Goal: Information Seeking & Learning: Stay updated

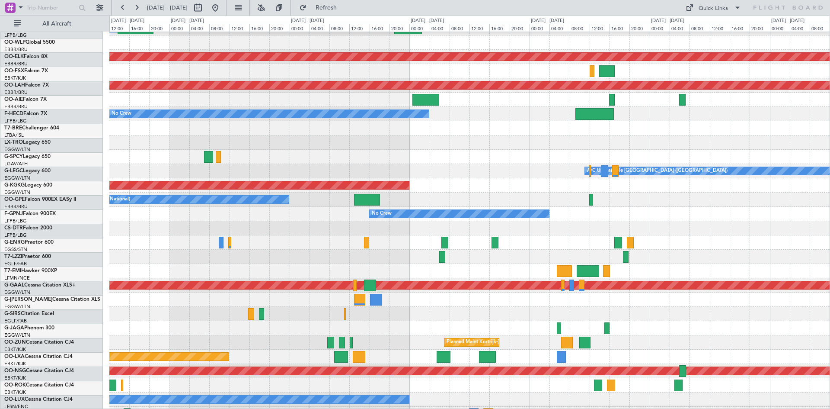
click at [49, 201] on div "Owner Planned Maint [GEOGRAPHIC_DATA]-[GEOGRAPHIC_DATA] Planned [GEOGRAPHIC_DAT…" at bounding box center [415, 212] width 830 height 393
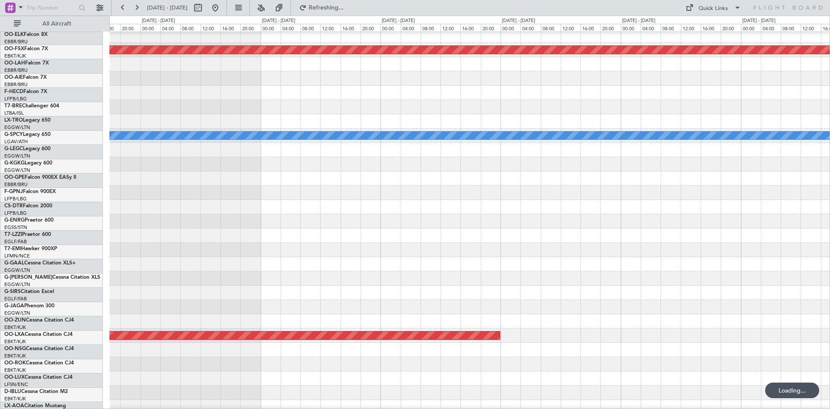
scroll to position [89, 0]
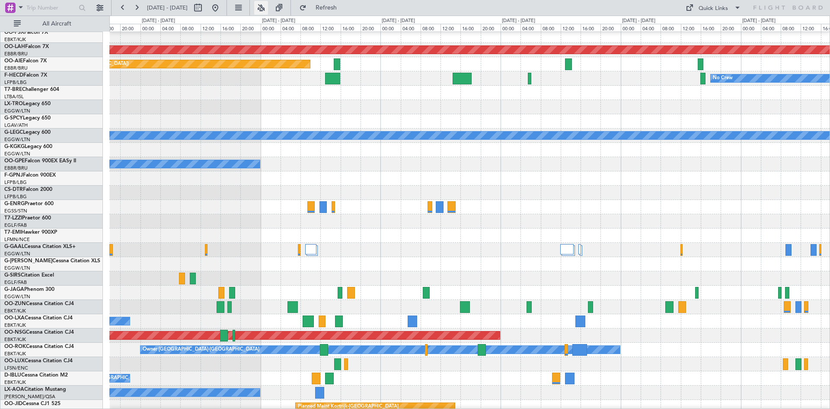
click at [268, 8] on button at bounding box center [261, 8] width 14 height 14
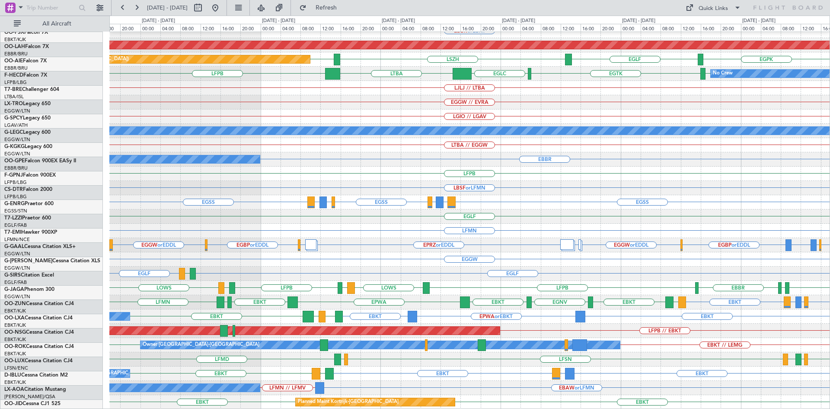
scroll to position [94, 0]
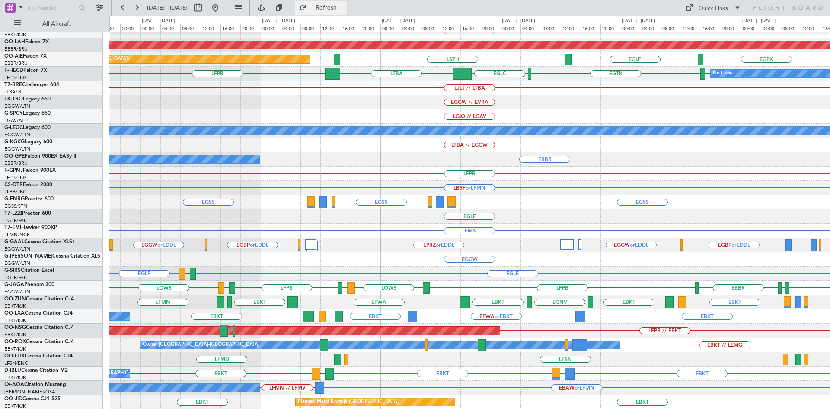
drag, startPoint x: 346, startPoint y: 9, endPoint x: 344, endPoint y: 32, distance: 23.9
click at [345, 10] on span "Refresh" at bounding box center [326, 8] width 36 height 6
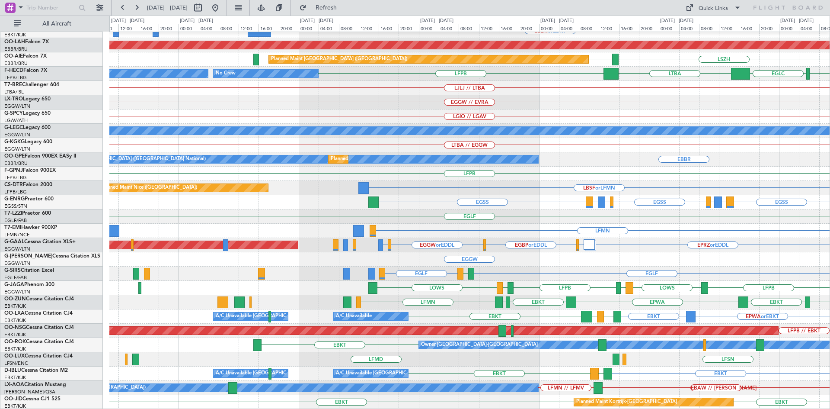
click at [724, 145] on div "EBKT // EBBR Planned Maint Kortrijk-Wevelgem EBBR or EBKT Planned Maint Alton-s…" at bounding box center [469, 173] width 720 height 471
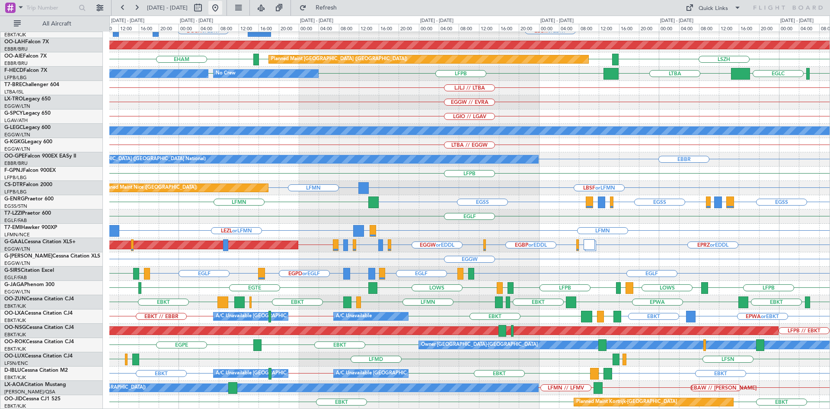
click at [222, 5] on button at bounding box center [215, 8] width 14 height 14
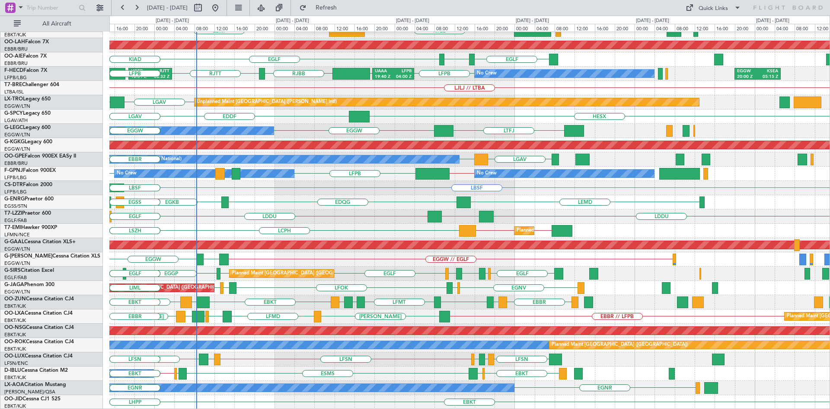
click at [417, 195] on div "Planned Maint Kortrijk-Wevelgem KTEB EBKT LSGG Planned Maint Kortrijk-Wevelgem …" at bounding box center [469, 173] width 720 height 471
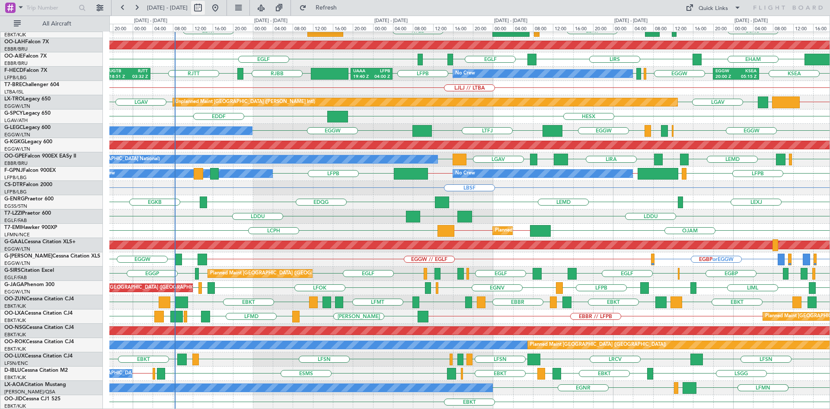
click at [205, 10] on button at bounding box center [198, 8] width 14 height 14
select select "9"
select select "2025"
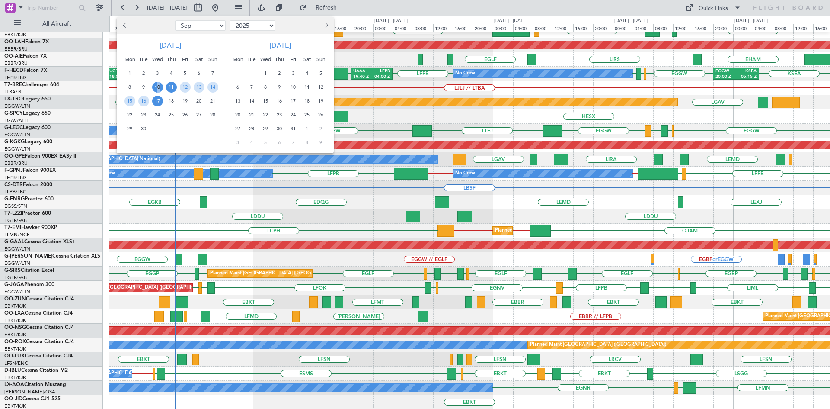
click at [159, 86] on div "10" at bounding box center [157, 87] width 14 height 14
click at [170, 87] on span "11" at bounding box center [171, 87] width 11 height 11
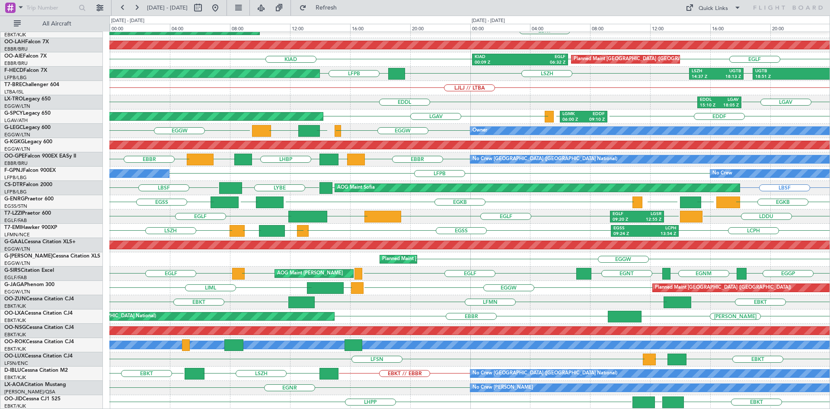
click at [186, 12] on span "10 Sep 2025 - 11 Sep 2025" at bounding box center [168, 8] width 48 height 14
click at [205, 11] on button at bounding box center [198, 8] width 14 height 14
select select "9"
select select "2025"
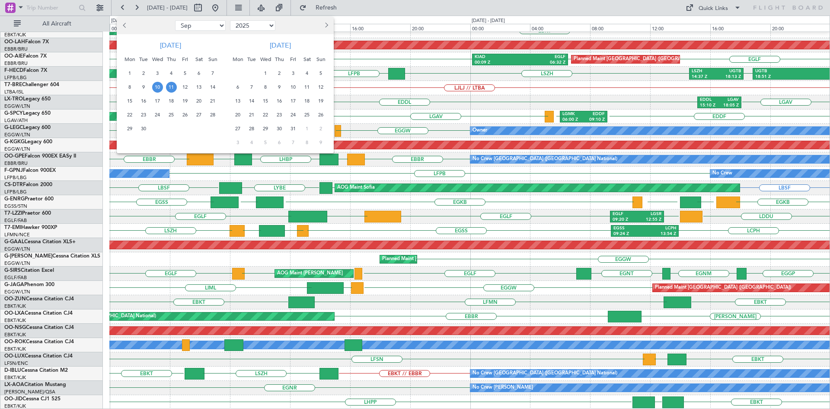
click at [175, 89] on span "11" at bounding box center [171, 87] width 11 height 11
click at [173, 116] on span "25" at bounding box center [171, 114] width 11 height 11
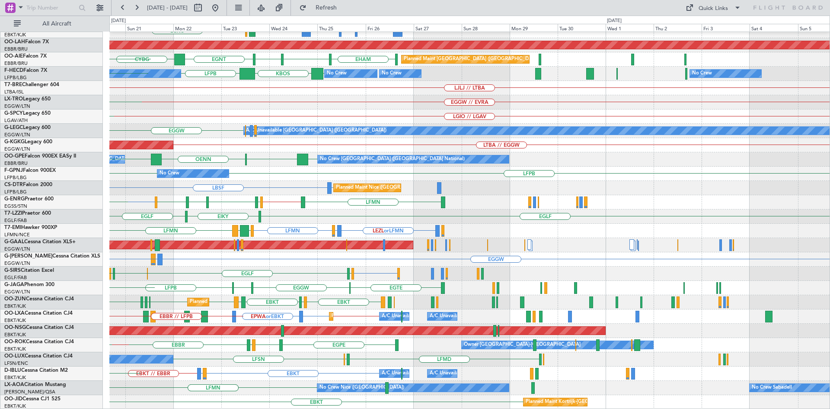
click at [252, 197] on div "Planned Maint Kortrijk-Wevelgem EBKT // EBBR BGGH or EBKT BGBW or EBKT BGGH or …" at bounding box center [469, 173] width 720 height 471
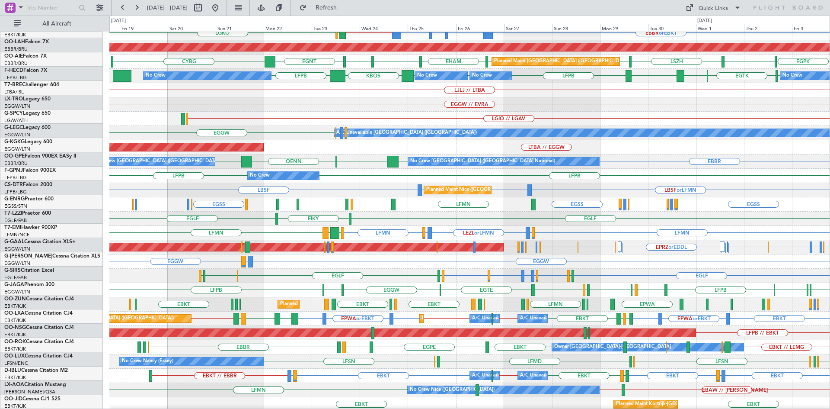
scroll to position [91, 0]
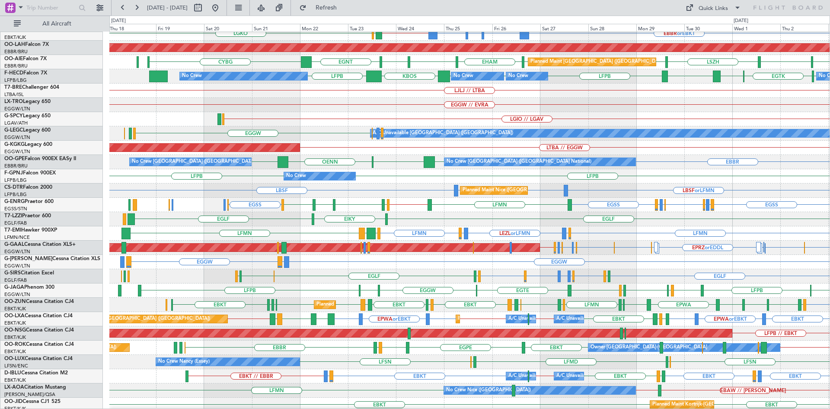
click at [516, 208] on div "EGSS EGSS EGSS EGPD or EGSS EGWU or EGSS EGSS EGWU or EGSS EGPD or EGSS EGLF //…" at bounding box center [469, 205] width 720 height 14
click at [511, 191] on div "EBKT // EBBR Planned Maint Kortrijk-Wevelgem LFMN EBKT // EBBR EBBR or EBKT BGG…" at bounding box center [469, 176] width 720 height 471
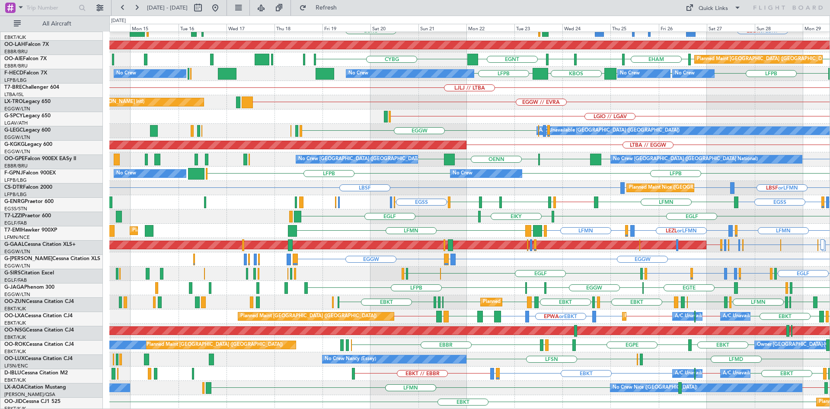
scroll to position [94, 0]
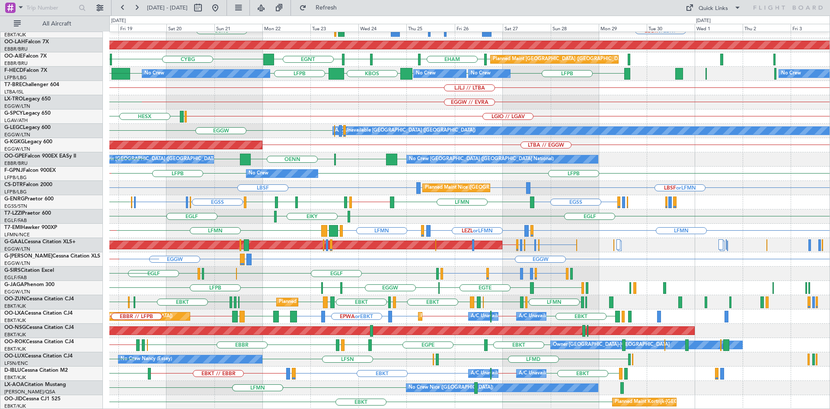
click at [419, 350] on div "Planned Maint Kortrijk-Wevelgem EBKT // EBBR EBKT // EBBR EBBR or EBKT BGGH or …" at bounding box center [469, 173] width 720 height 471
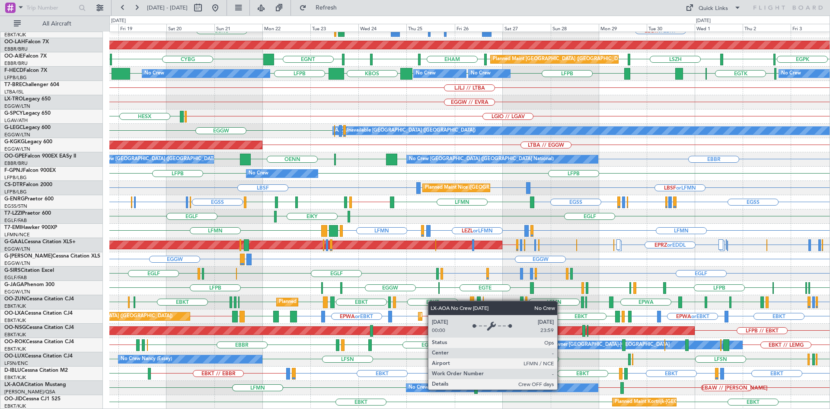
click at [561, 389] on div "No Crew Nice (Côte d'Azur Airport)" at bounding box center [502, 387] width 192 height 8
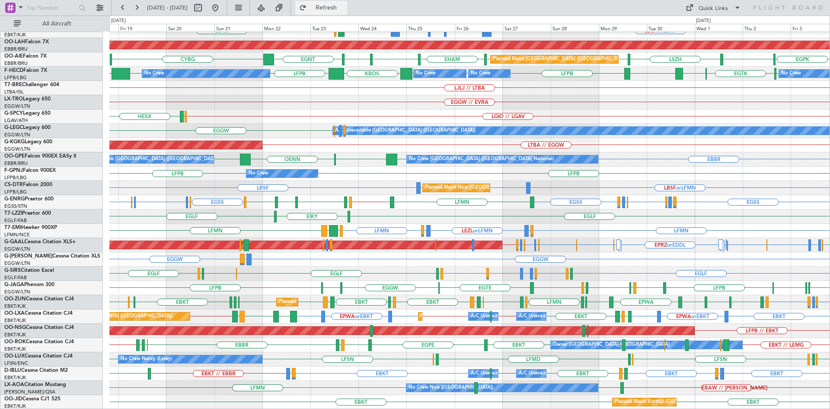
click at [345, 7] on span "Refresh" at bounding box center [326, 8] width 36 height 6
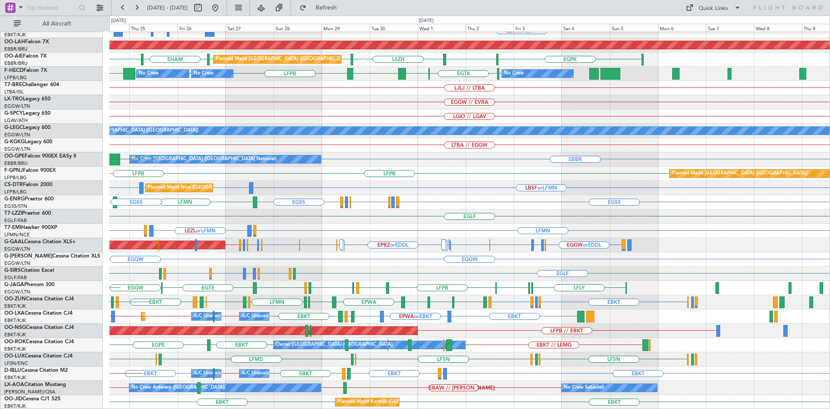
click at [363, 291] on div "EBKT // EBBR Planned Maint Kortrijk-Wevelgem EBBR or EBKT EBKT // EBBR BGGH or …" at bounding box center [469, 173] width 720 height 471
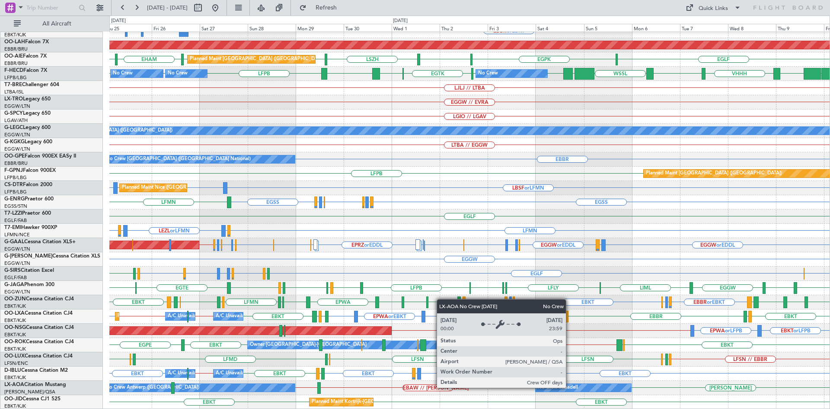
click at [570, 387] on div "No Crew Sabadell" at bounding box center [558, 387] width 40 height 13
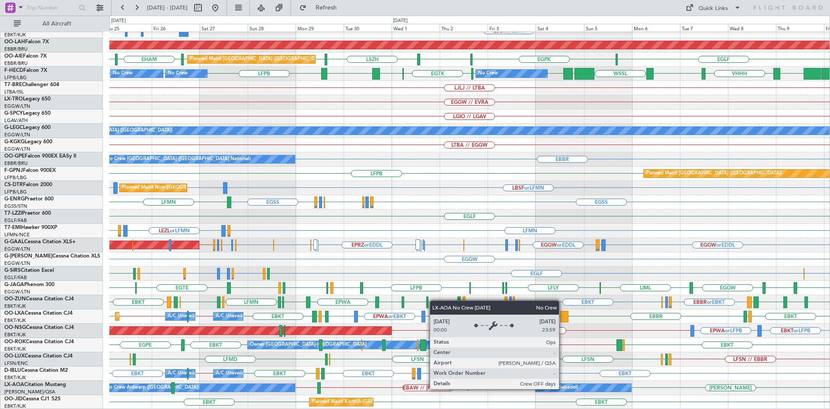
click at [563, 388] on div "No Crew Sabadell" at bounding box center [558, 387] width 40 height 13
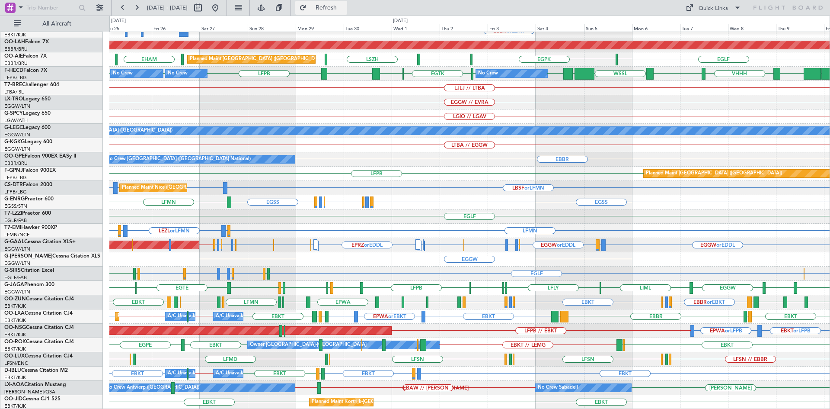
click at [344, 5] on span "Refresh" at bounding box center [326, 8] width 36 height 6
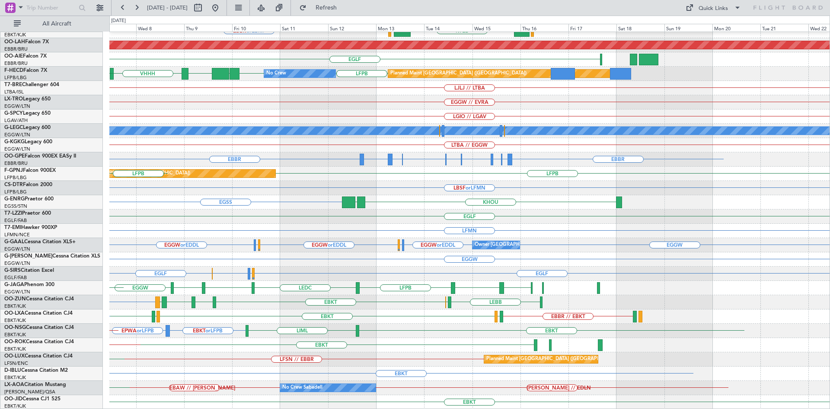
click at [380, 284] on div "LFPB LEDC LFBD LOWS EGGW EBBR LEAB LIML LFLY" at bounding box center [469, 288] width 720 height 14
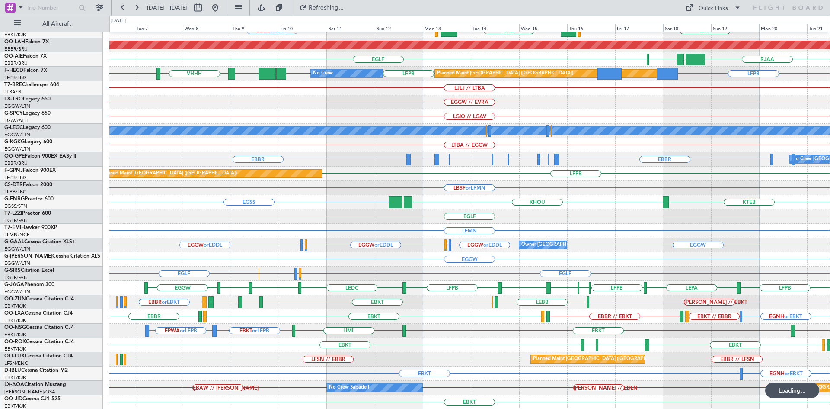
click at [450, 327] on div "EBKT or LFPB EPWA or LFPB EBKT LIML LHBP" at bounding box center [469, 330] width 720 height 14
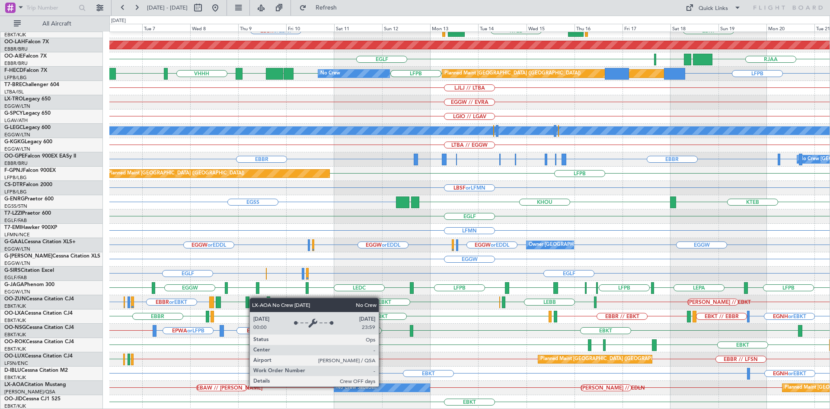
click at [383, 386] on div "No Crew Sabadell" at bounding box center [382, 387] width 96 height 8
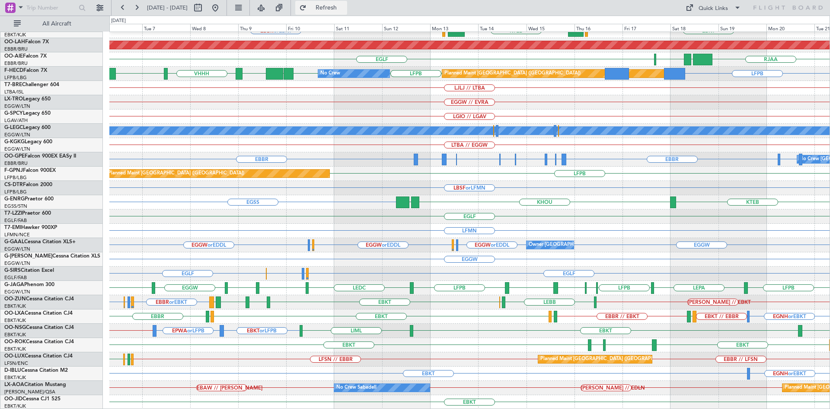
click at [339, 9] on span "Refresh" at bounding box center [326, 8] width 36 height 6
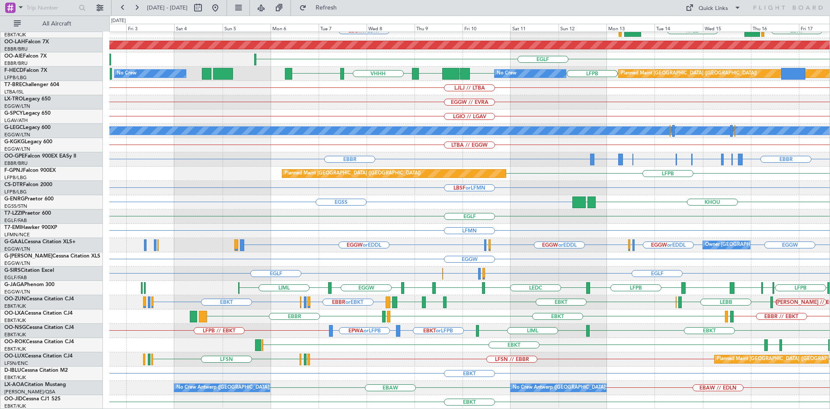
click at [593, 240] on div "EBBR LFMN EBBR or EBKT KTEB LIMC EBKT LOWS Planned Maint Alton-st Louis (St Lou…" at bounding box center [469, 173] width 720 height 471
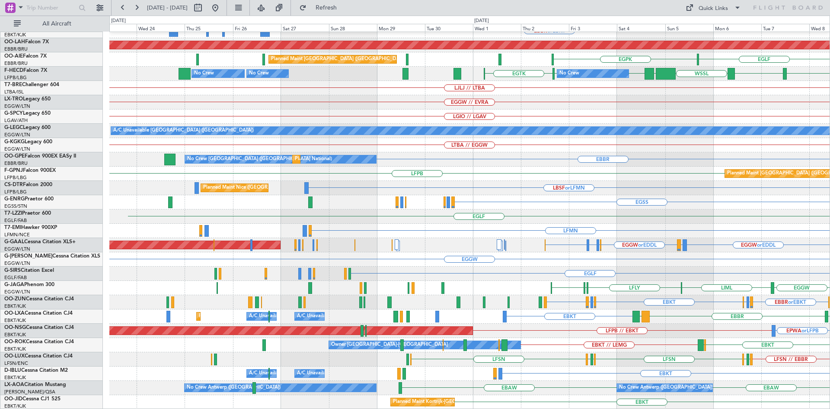
click at [607, 274] on div "EBBR EBKT // EBBR LFMN Planned Maint Kortrijk-Wevelgem EBBR or EBKT Planned Mai…" at bounding box center [469, 173] width 720 height 471
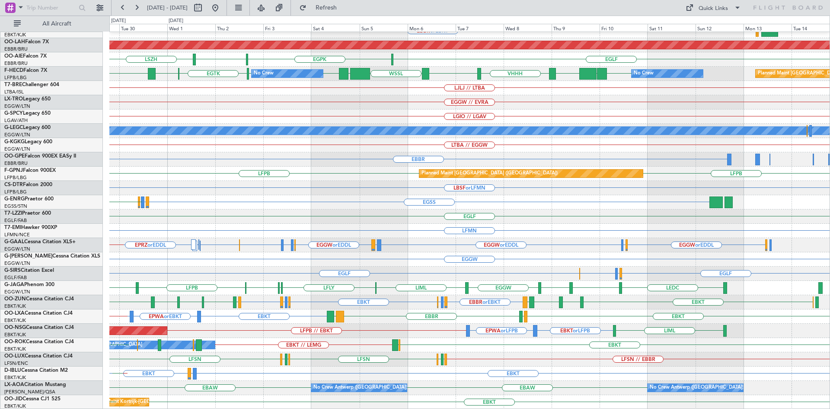
click at [369, 276] on div "EBBR EBKT // EBBR LFMN Planned Maint Kortrijk-Wevelgem EBBR or EBKT BGGH or EBK…" at bounding box center [469, 173] width 720 height 471
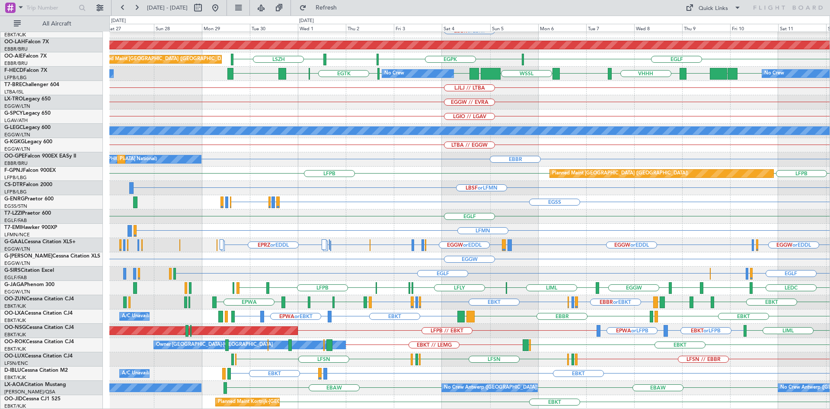
click at [508, 166] on div "EBBR EBKT // EBBR LFMN Planned Maint Kortrijk-Wevelgem EBBR or EBKT LIMC KTEB P…" at bounding box center [469, 173] width 720 height 471
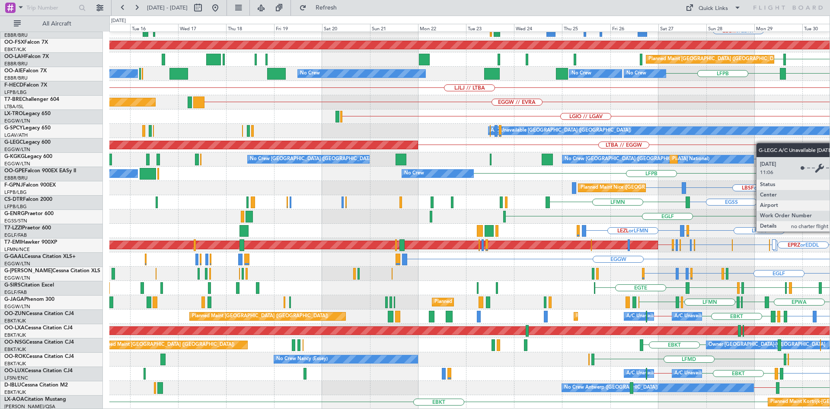
scroll to position [94, 0]
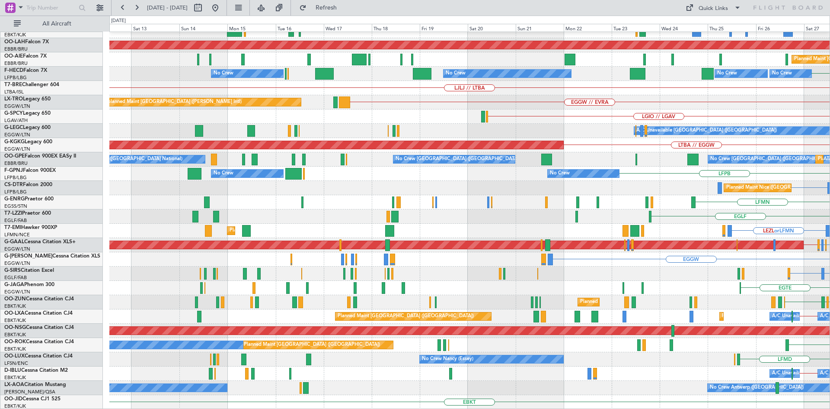
click at [830, 111] on html "27 Sep 2025 - 12 Oct 2025 Refresh Quick Links All Aircraft EBKT // EBBR Planned…" at bounding box center [415, 204] width 830 height 409
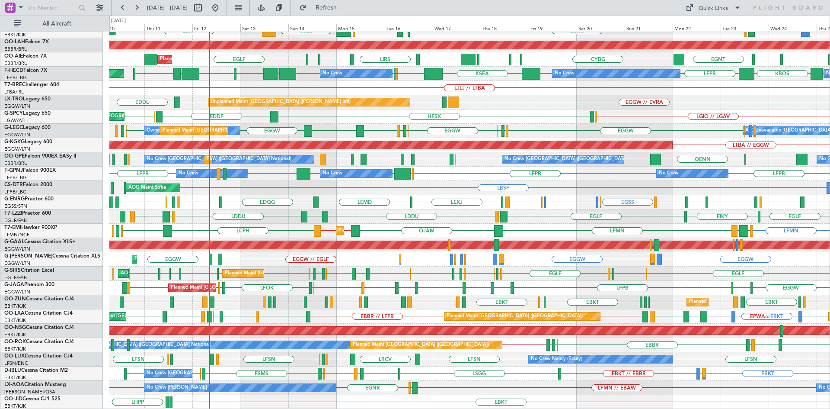
click at [558, 281] on div "Planned Maint Kortrijk-Wevelgem BGGH or EBKT EBKT // EBBR LGKO LGAV LGAV EBKT L…" at bounding box center [469, 173] width 720 height 471
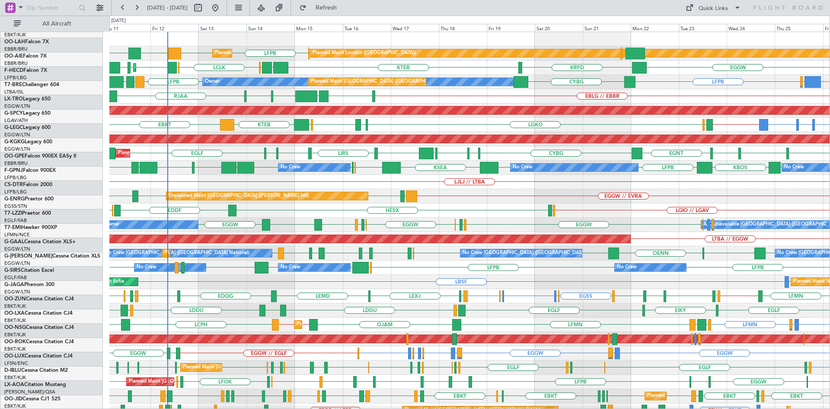
scroll to position [0, 0]
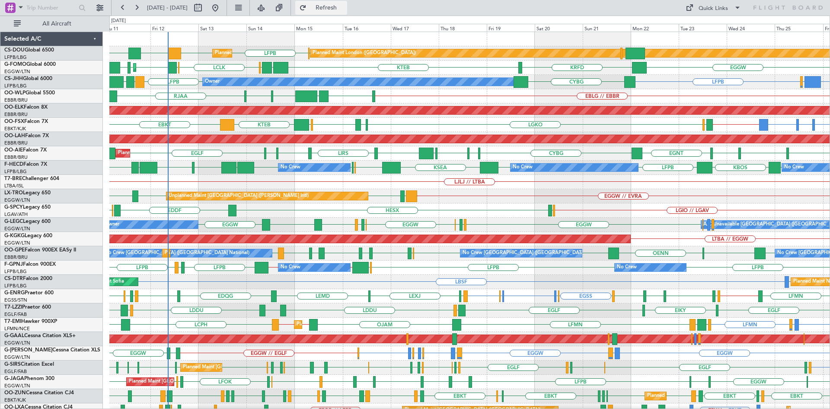
click at [345, 10] on span "Refresh" at bounding box center [326, 8] width 36 height 6
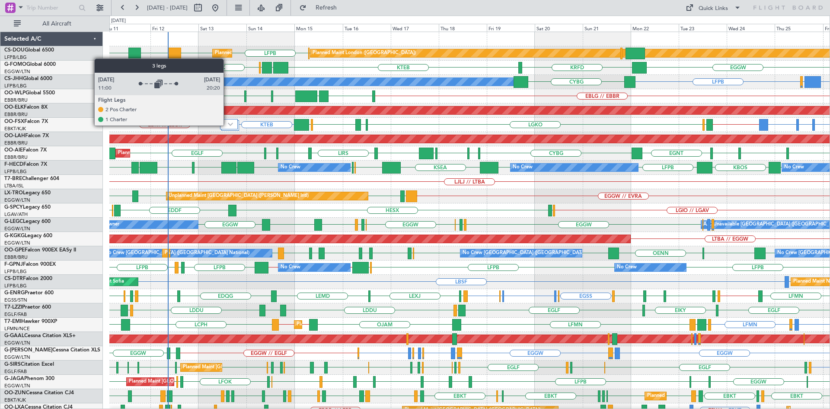
click at [230, 124] on img at bounding box center [230, 123] width 5 height 3
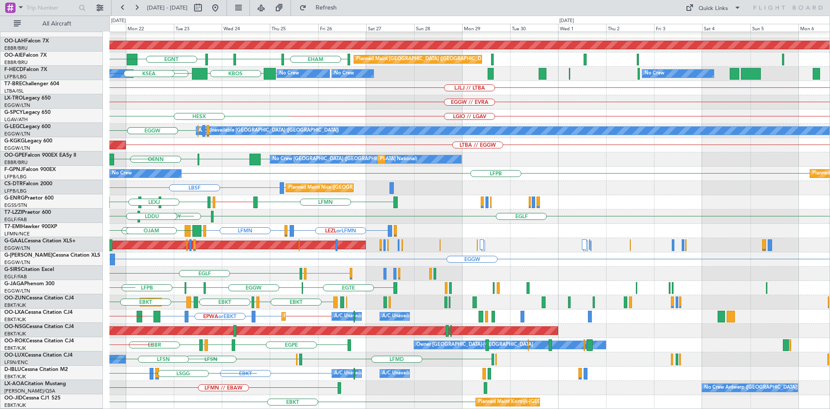
scroll to position [102, 0]
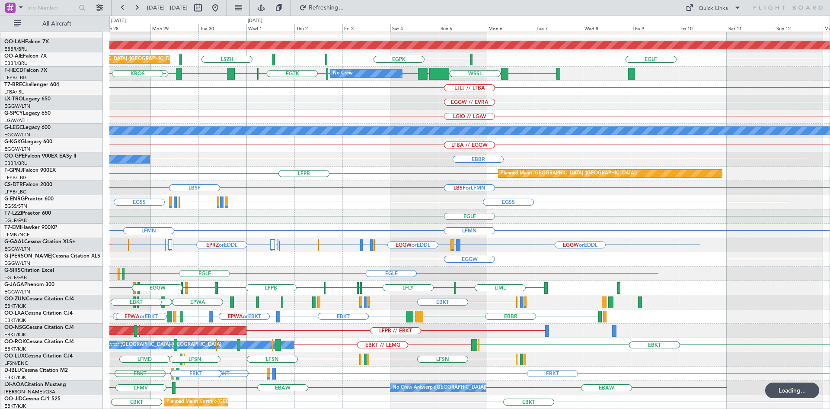
click at [281, 182] on div "EBBR or EBKT BGGH or EBKT BGBW or EBKT BGGH or EBKT EBKT // EBBR Planned Maint …" at bounding box center [469, 169] width 720 height 479
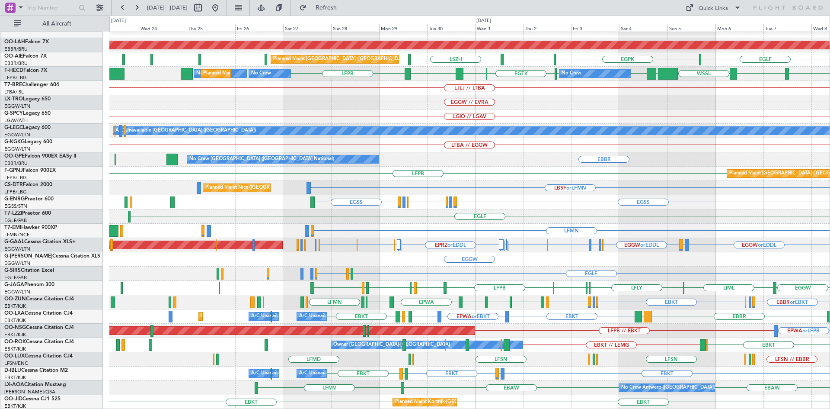
click at [830, 296] on html "28 Sep 2025 - 13 Oct 2025 Refresh Quick Links All Aircraft EBBR or EBKT Planned…" at bounding box center [415, 204] width 830 height 409
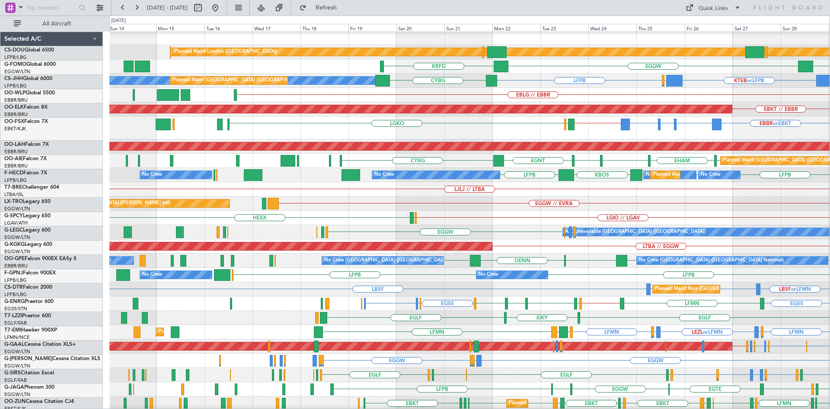
scroll to position [0, 0]
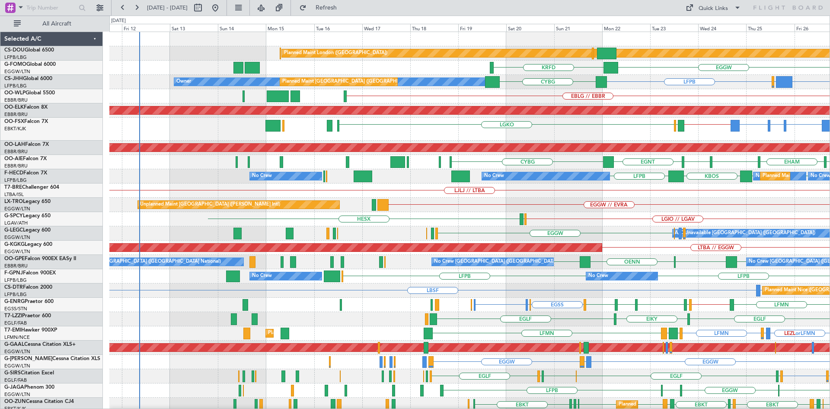
click at [784, 228] on div "Planned Maint London (Biggin Hill) Planned Maint Paris (Le Bourget) EGGW KRFD K…" at bounding box center [469, 271] width 720 height 479
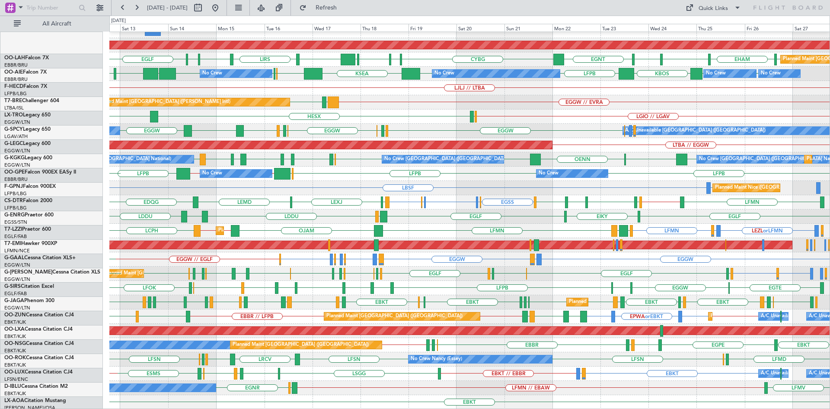
scroll to position [144, 0]
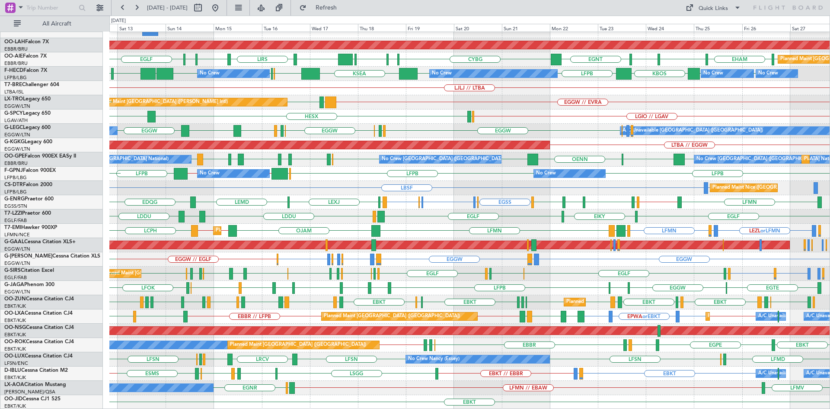
click at [373, 195] on div "BGGH or EBKT BGBW or EBKT BGGH or EBKT EBKT // EBBR KTEB EBKT // EBBR LGAV LGKO…" at bounding box center [469, 148] width 720 height 521
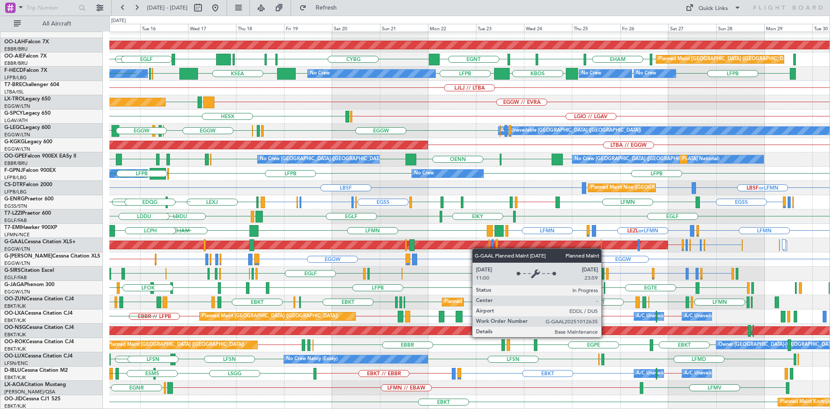
click at [463, 244] on div "EBBR or EBKT BGGH or EBKT BGBW or EBKT BGGH or EBKT EBKT // EBBR LGAV LGKO LGAV…" at bounding box center [469, 148] width 720 height 521
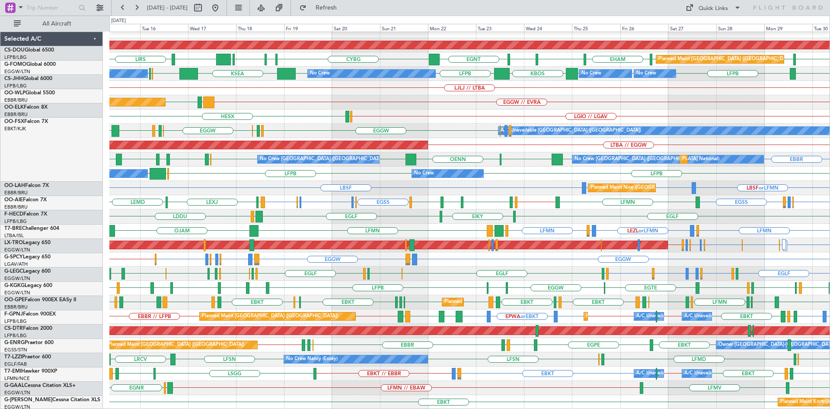
scroll to position [144, 0]
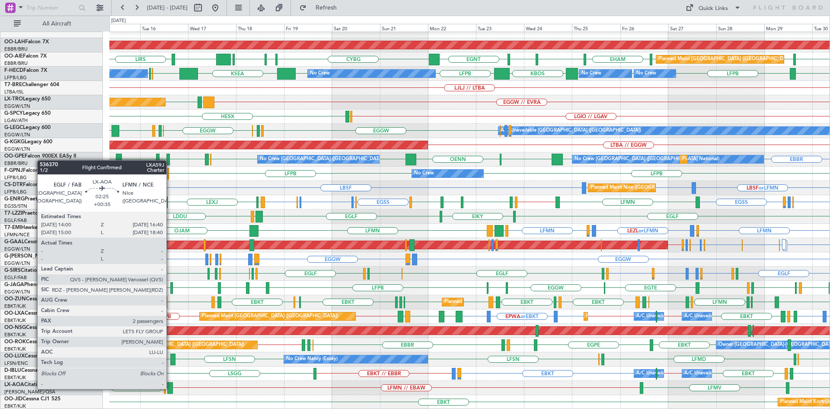
click at [170, 388] on div at bounding box center [170, 388] width 6 height 12
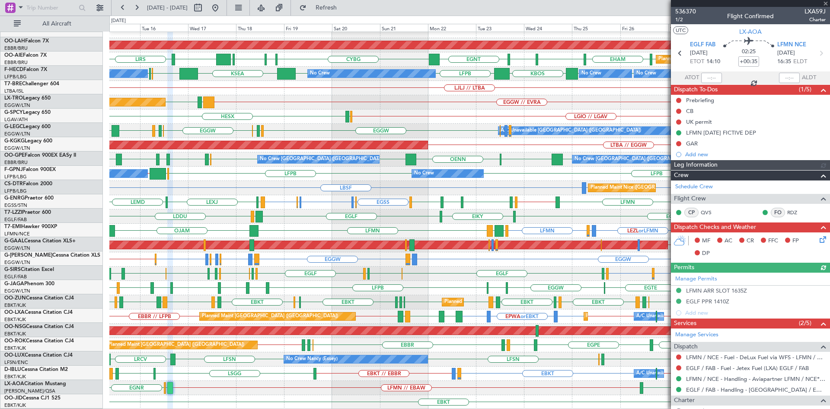
scroll to position [102, 0]
click at [824, 3] on span at bounding box center [825, 4] width 9 height 8
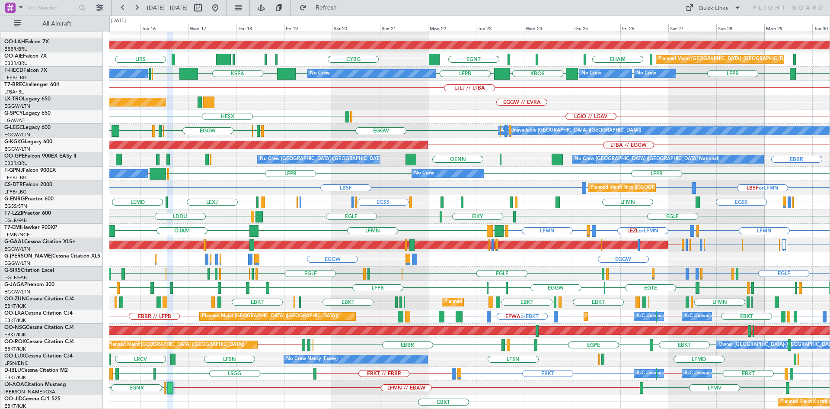
type input "0"
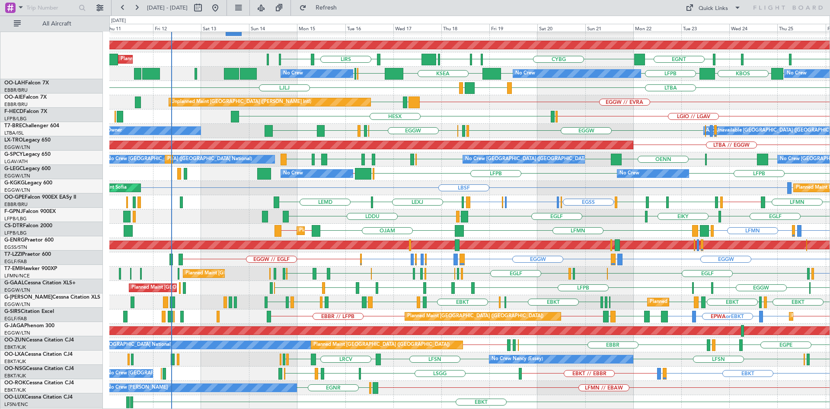
scroll to position [144, 0]
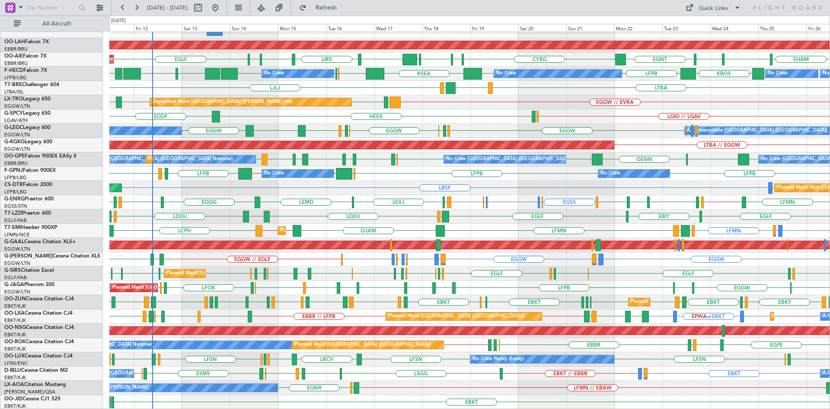
click at [560, 364] on div "KTEB EBKT // EBBR BGGH or EBKT BGBW or EBKT BGGH or EBKT EBKT // EBBR LGKO LGAV…" at bounding box center [469, 148] width 720 height 521
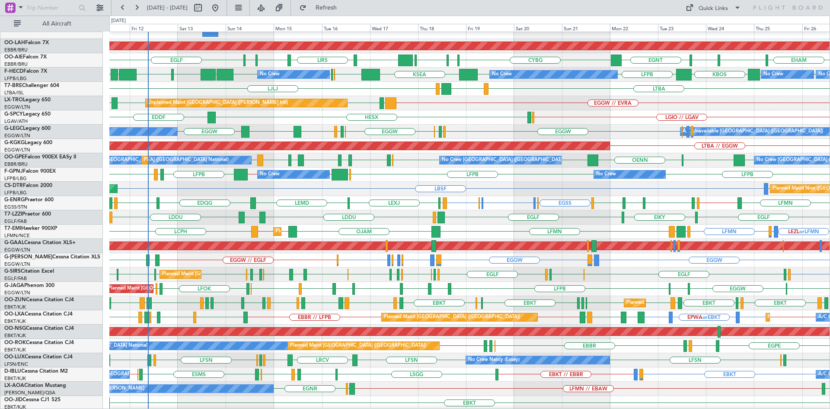
click at [689, 365] on div "No Crew Nancy (Essey) LFSN LRCV LFSN LFMN LFPB LFSN LFMD EBKT LFMD ELLX LFSN LS…" at bounding box center [469, 360] width 720 height 14
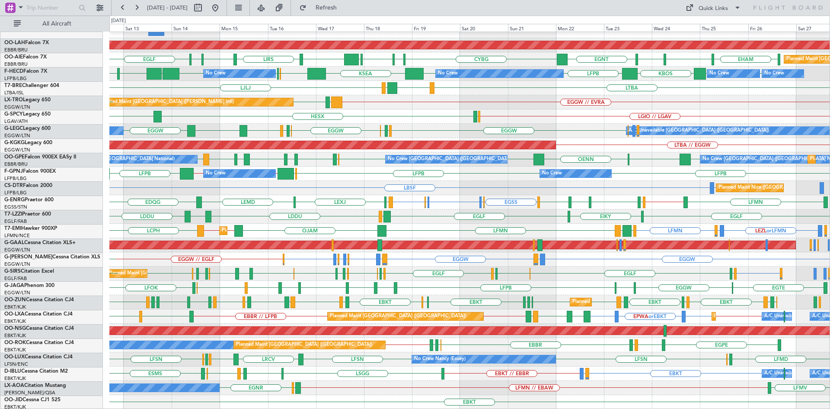
scroll to position [144, 0]
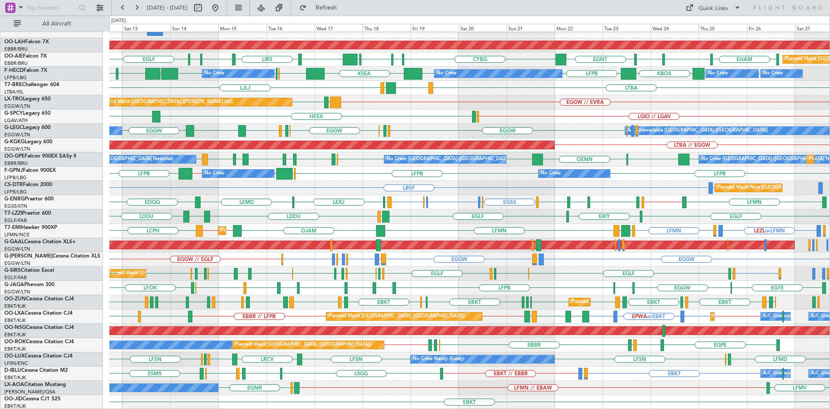
click at [705, 365] on div "KTEB EBKT // EBBR BGGH or EBKT BGBW or EBKT BGGH or EBKT EBKT // EBBR LGKO LGAV…" at bounding box center [469, 148] width 720 height 521
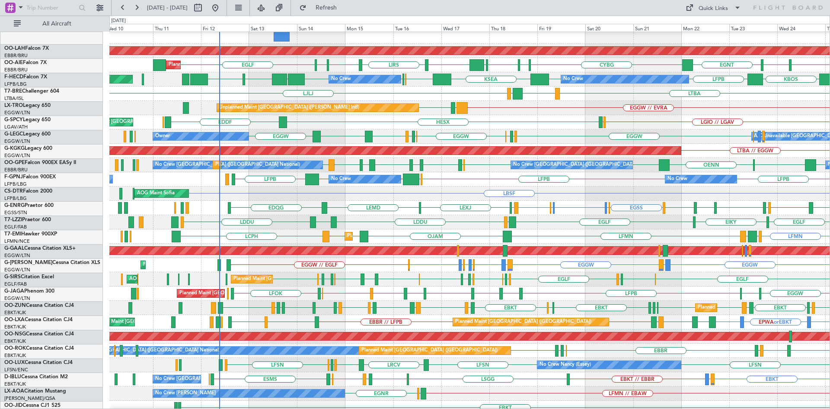
scroll to position [138, 0]
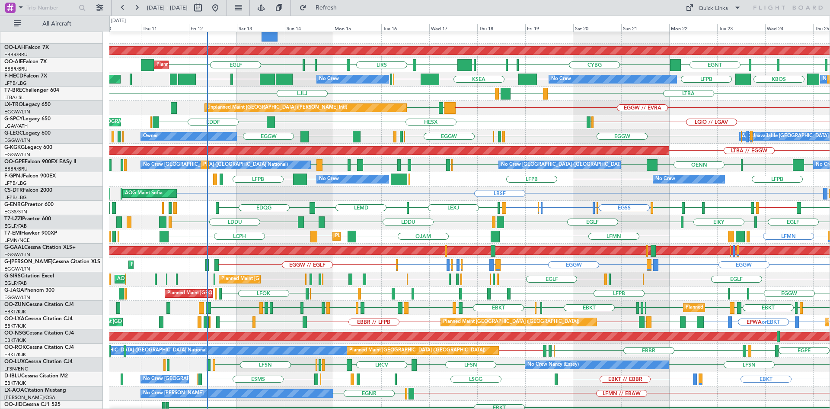
click at [404, 113] on div "Unplanned Maint Athens (Eleftherios Venizelos Intl) EGGW // EVRA LLBG LGAV" at bounding box center [469, 108] width 720 height 14
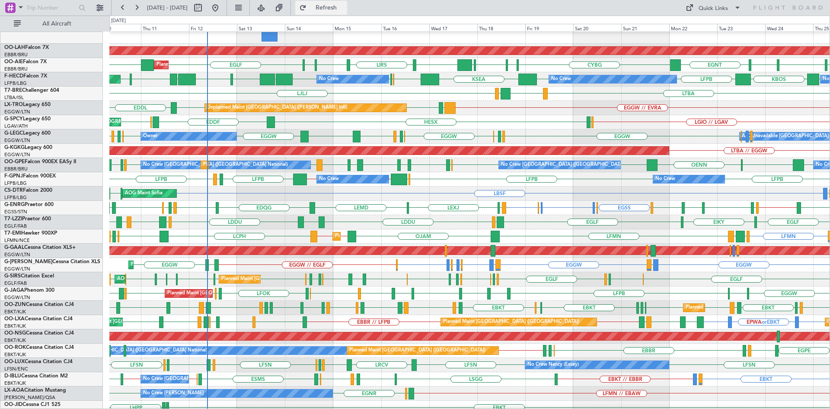
click at [335, 7] on button "Refresh" at bounding box center [321, 8] width 52 height 14
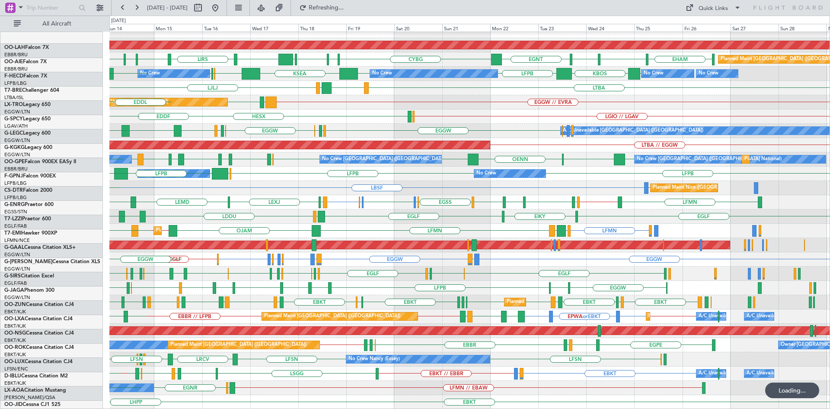
click at [455, 266] on div "BGGH or EBKT EBKT // EBBR KTEB LGAV LGKO LGAV EBKT LSGG EBKT // EBBR Planned Ma…" at bounding box center [469, 148] width 720 height 521
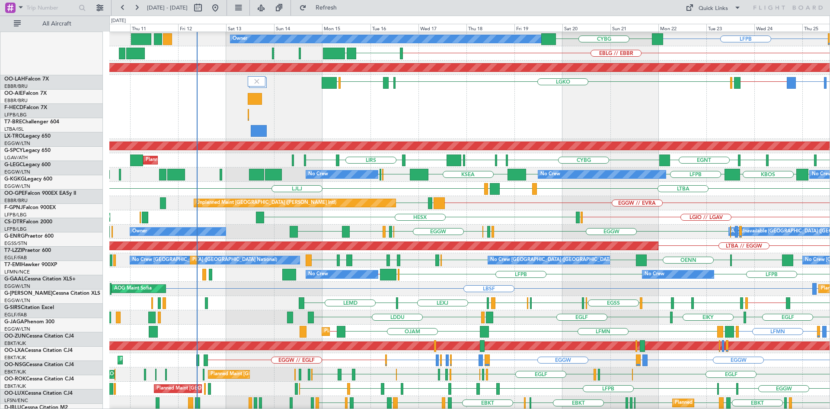
scroll to position [43, 0]
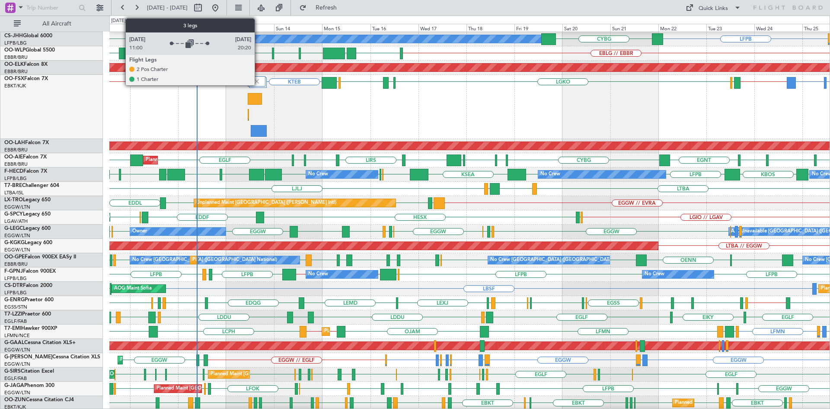
click at [257, 80] on img at bounding box center [257, 81] width 8 height 8
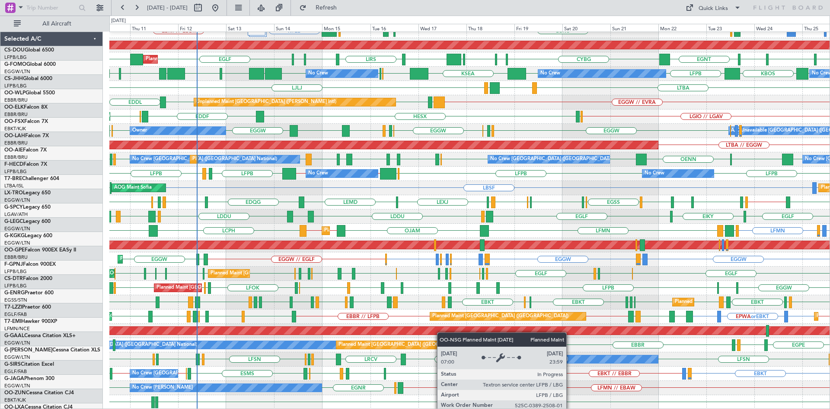
scroll to position [94, 0]
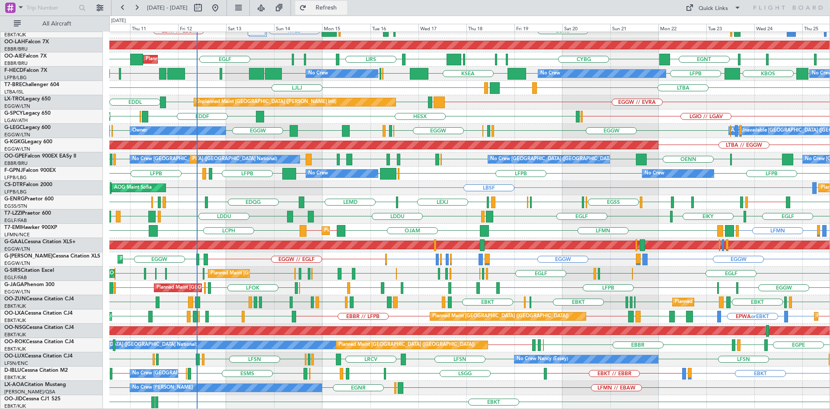
click at [345, 11] on span "Refresh" at bounding box center [326, 8] width 36 height 6
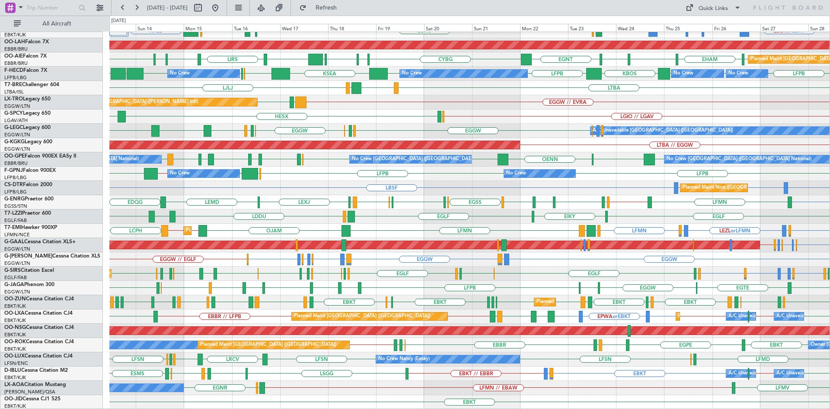
drag, startPoint x: 351, startPoint y: 10, endPoint x: 505, endPoint y: 35, distance: 156.4
click at [345, 10] on span "Refresh" at bounding box center [326, 8] width 36 height 6
click at [345, 5] on span "Refresh" at bounding box center [326, 8] width 36 height 6
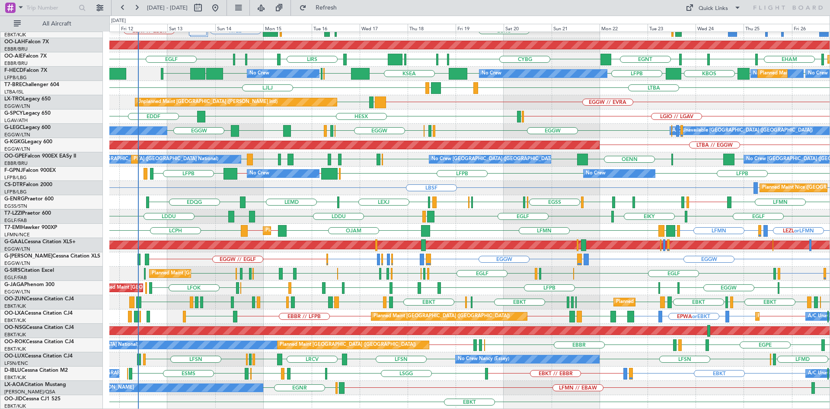
click at [710, 311] on div "Planned Maint Kortrijk-Wevelgem EBKT // EBBR EBKT // EBBR KTEB LGAV LGKO LGAV E…" at bounding box center [469, 173] width 720 height 471
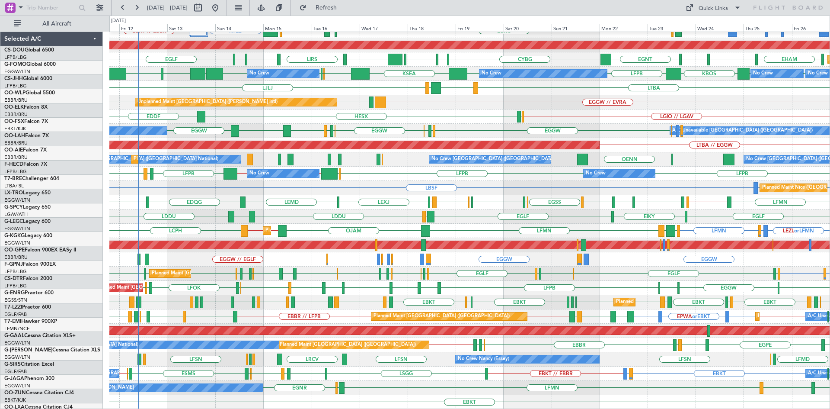
scroll to position [94, 0]
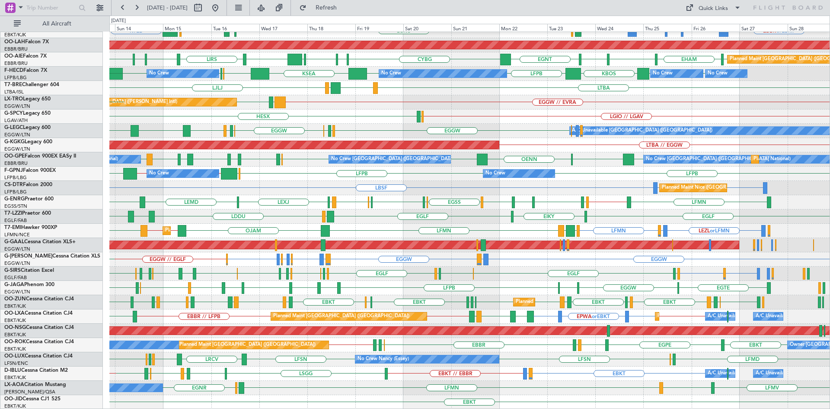
click at [643, 374] on div "EBKT LIRQ or EBKT EBKT // EBBR LSGG EBKT LFMD EBKT EBOS ESMS A/C Unavailable Br…" at bounding box center [469, 373] width 720 height 14
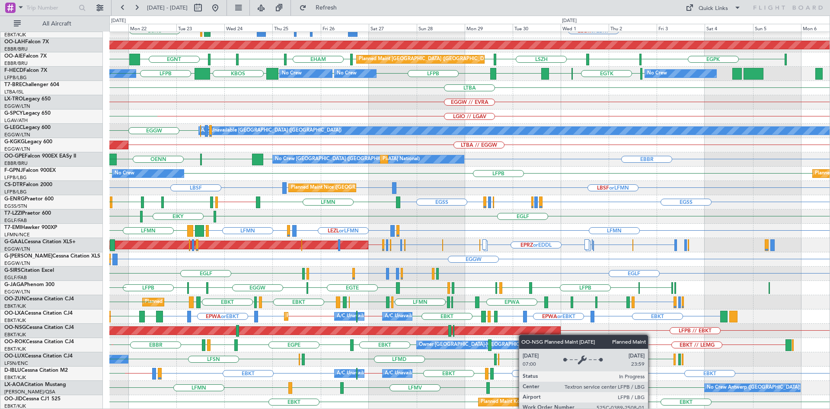
click at [495, 328] on div "Planned Maint Kortrijk-Wevelgem EBKT // EBBR EBBR or EBKT BGGH or EBKT BGBW or …" at bounding box center [469, 173] width 720 height 471
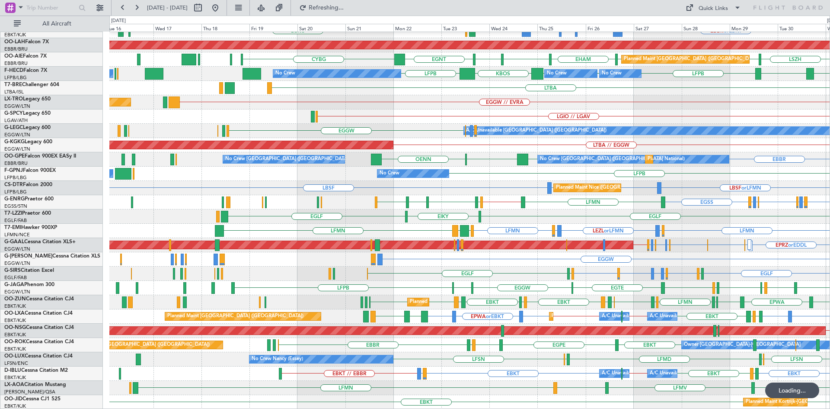
click at [779, 314] on div "Planned Maint Kortrijk-Wevelgem EBKT // EBBR LFMN EBBR or EBKT BGGH or EBKT BGB…" at bounding box center [469, 173] width 720 height 471
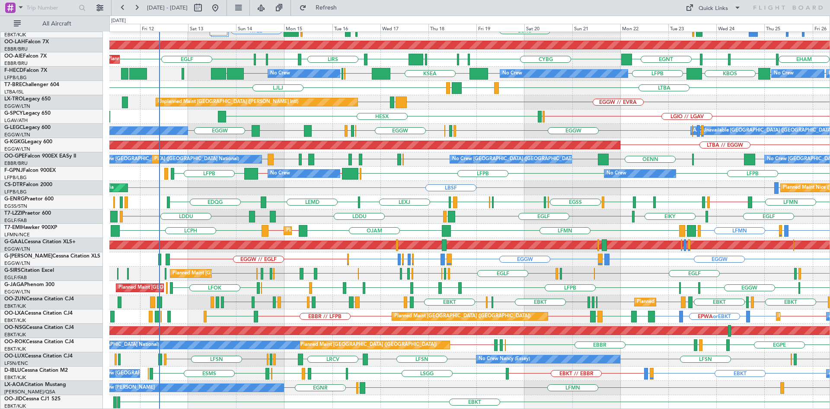
click at [415, 260] on div "Planned Maint Kortrijk-Wevelgem EBKT // EBBR BGGH or EBKT BGBW or EBKT BGGH or …" at bounding box center [469, 173] width 720 height 471
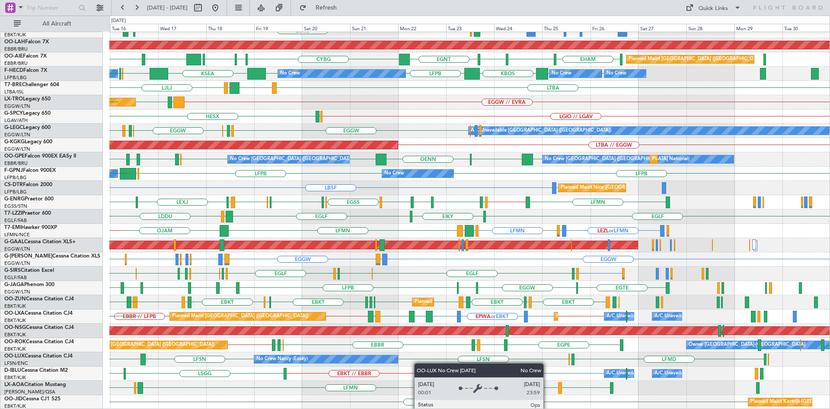
click at [345, 355] on div "Planned Maint Kortrijk-Wevelgem BGGH or EBKT BGBW or EBKT BGGH or EBKT EBKT // …" at bounding box center [469, 173] width 720 height 471
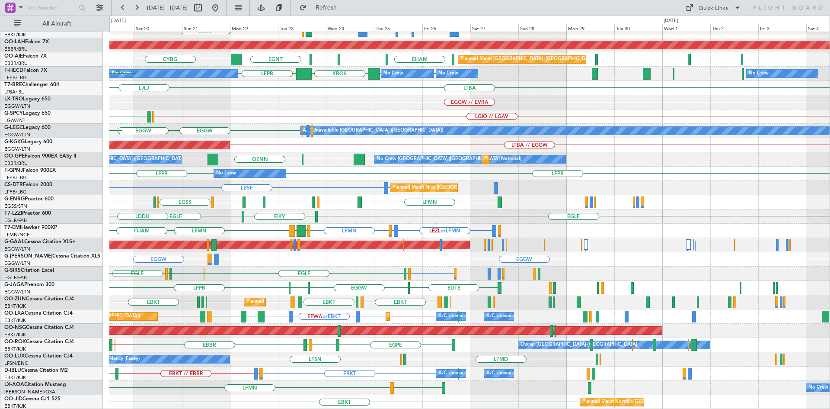
click at [374, 368] on div "EBKT LIRQ or EBKT EBKT // EBBR LSGG A/C Unavailable Brussels (Brussels National…" at bounding box center [469, 373] width 720 height 14
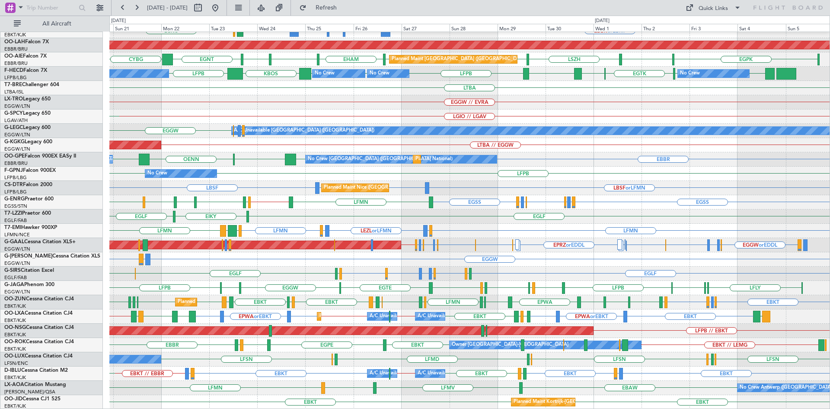
click at [543, 377] on div "Planned Maint Kortrijk-Wevelgem LFMN EBKT // EBBR EBBR or EBKT BGGH or EBKT BGB…" at bounding box center [469, 173] width 720 height 471
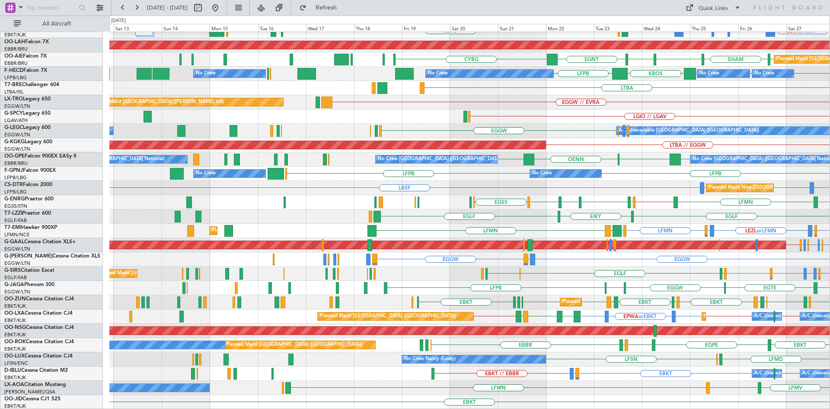
click at [655, 308] on div "EBKT // EBBR Planned Maint Kortrijk-Wevelgem EBBR or EBKT BGGH or EBKT BGBW or …" at bounding box center [469, 173] width 720 height 471
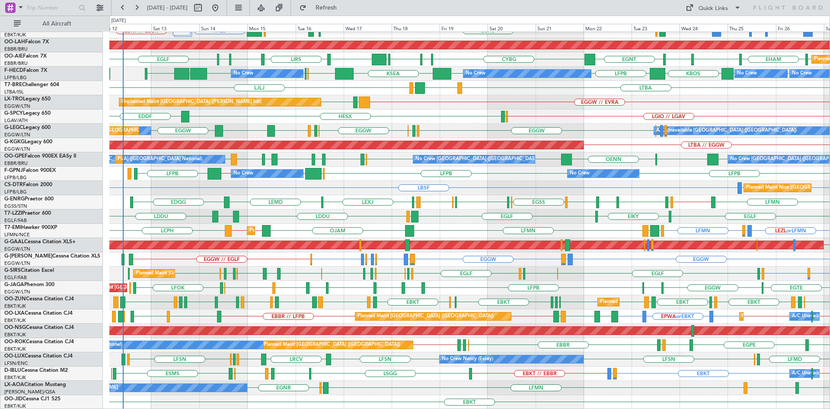
click at [362, 303] on div "Planned Maint Kortrijk-Wevelgem EBKT // EBBR EBBR or EBKT BGGH or EBKT BGBW or …" at bounding box center [469, 173] width 720 height 471
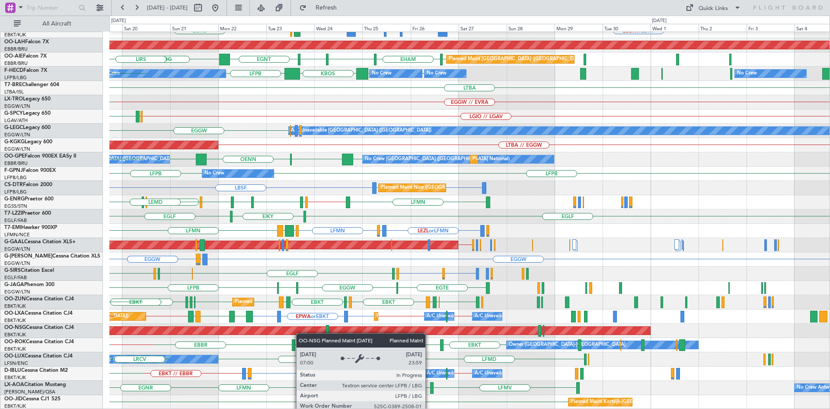
click at [288, 332] on div "EBKT // EBBR Planned Maint Kortrijk-Wevelgem EBBR or EBKT BGGH or EBKT BGBW or …" at bounding box center [469, 173] width 720 height 471
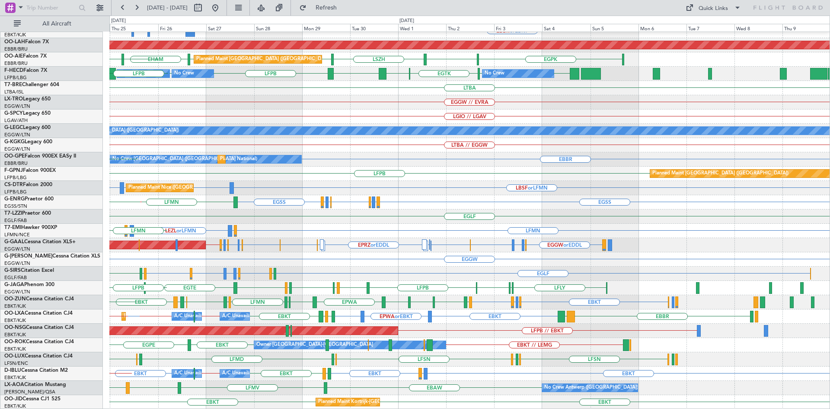
click at [389, 383] on div "No Crew Antwerp (Deurne) EBAW LFMV EBAW LFMN No Crew Antwerp (Deurne)" at bounding box center [469, 387] width 720 height 14
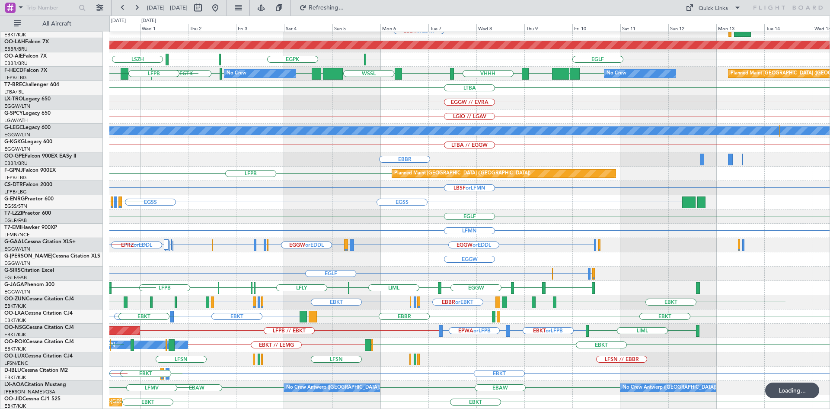
click at [459, 358] on div "EBBR LFMN EBKT // EBBR Planned Maint Kortrijk-Wevelgem EBBR or EBKT Planned Mai…" at bounding box center [469, 173] width 720 height 471
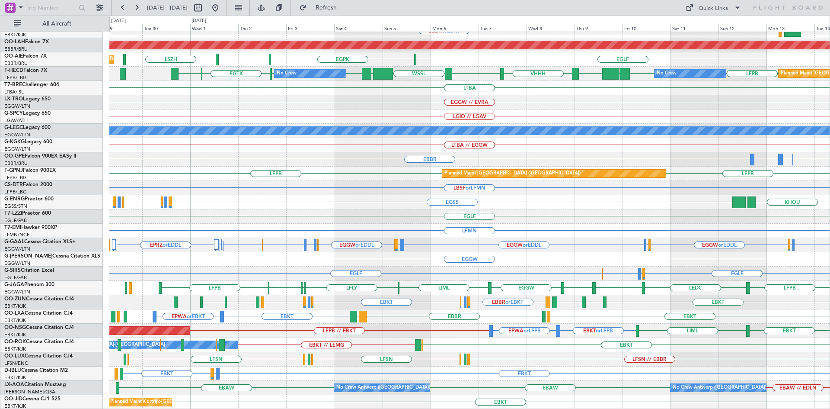
click at [770, 316] on div "EBBR LFMN EBKT // EBBR Planned Maint Kortrijk-Wevelgem EBBR or EBKT KTEB LIMC L…" at bounding box center [469, 173] width 720 height 471
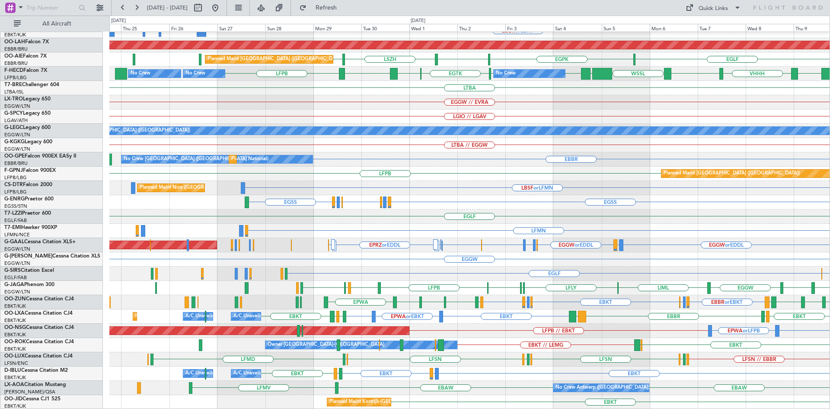
click at [641, 262] on div "EBBR LFMN EBKT // EBBR Planned Maint Kortrijk-Wevelgem EBBR or EBKT LIMC Planne…" at bounding box center [469, 173] width 720 height 471
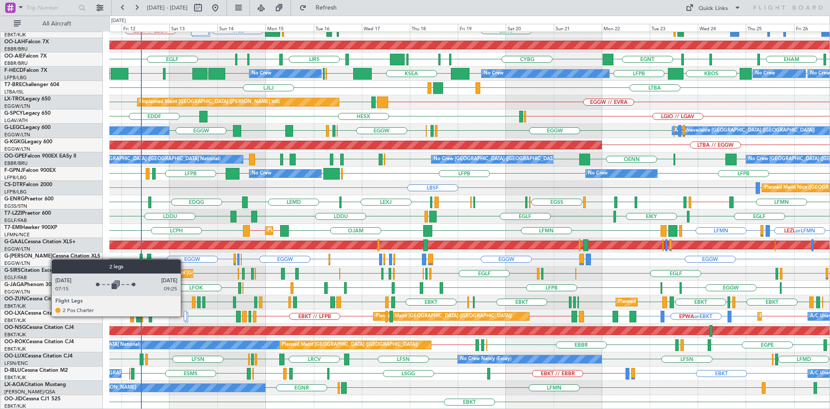
click at [185, 316] on div at bounding box center [185, 315] width 3 height 10
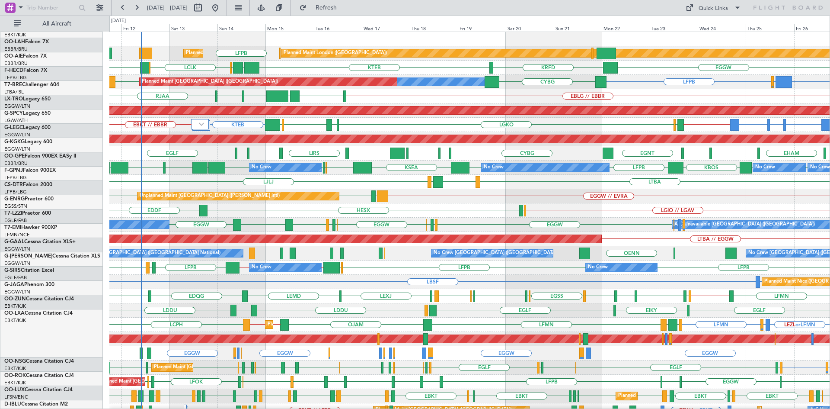
scroll to position [0, 0]
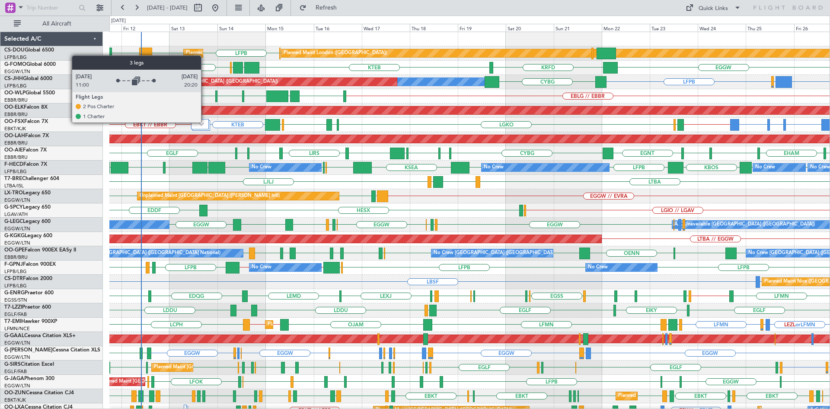
click at [205, 122] on div at bounding box center [200, 124] width 18 height 10
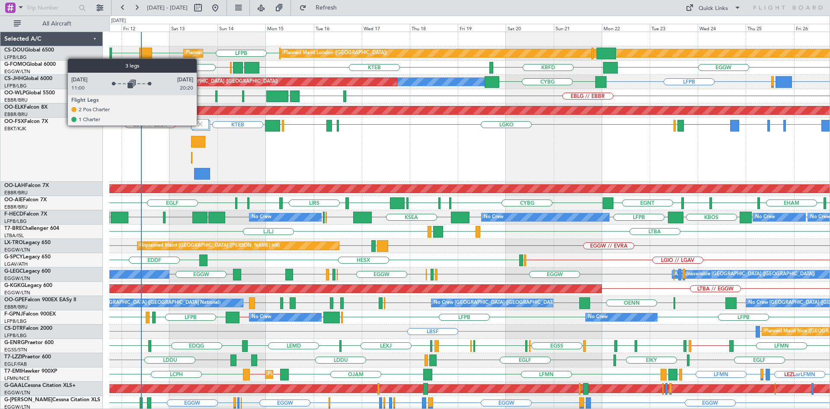
click at [201, 125] on img at bounding box center [200, 124] width 8 height 8
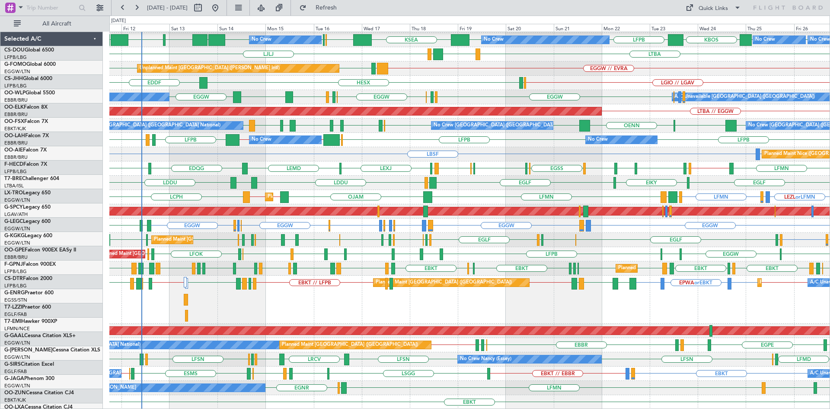
scroll to position [128, 0]
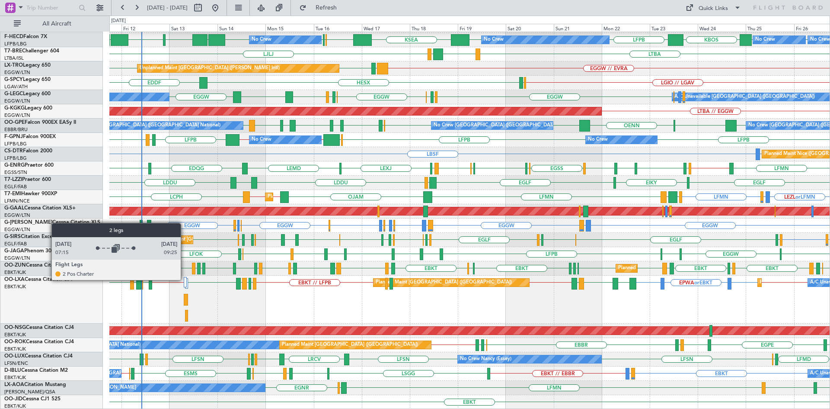
click at [185, 279] on div at bounding box center [185, 282] width 3 height 10
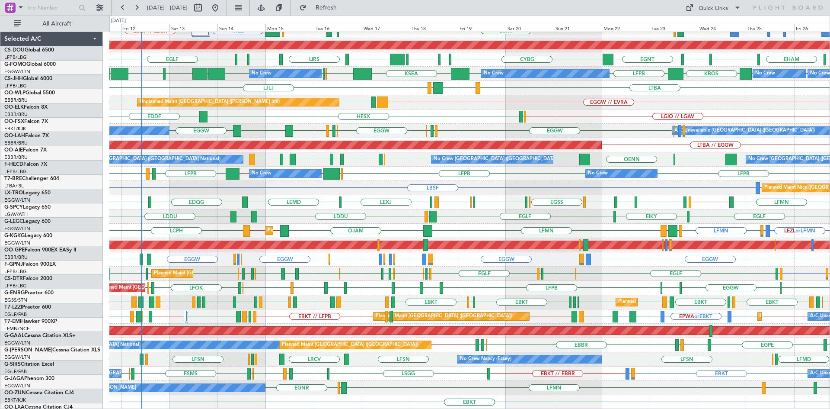
scroll to position [94, 0]
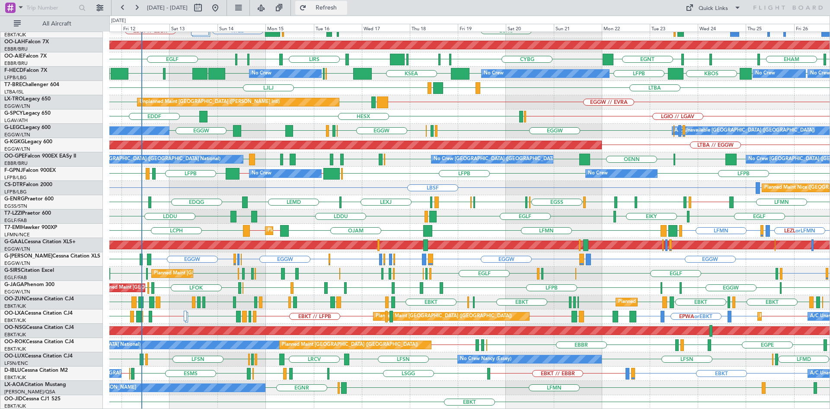
click at [337, 8] on span "Refresh" at bounding box center [326, 8] width 36 height 6
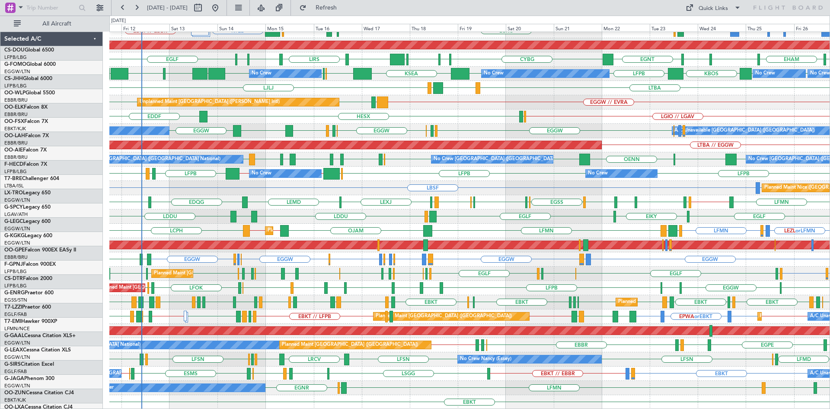
scroll to position [94, 0]
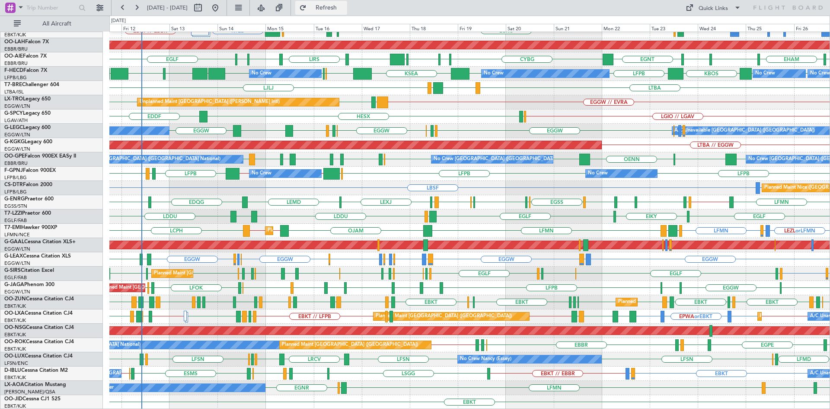
click at [345, 6] on span "Refresh" at bounding box center [326, 8] width 36 height 6
click at [347, 12] on button "Refresh" at bounding box center [321, 8] width 52 height 14
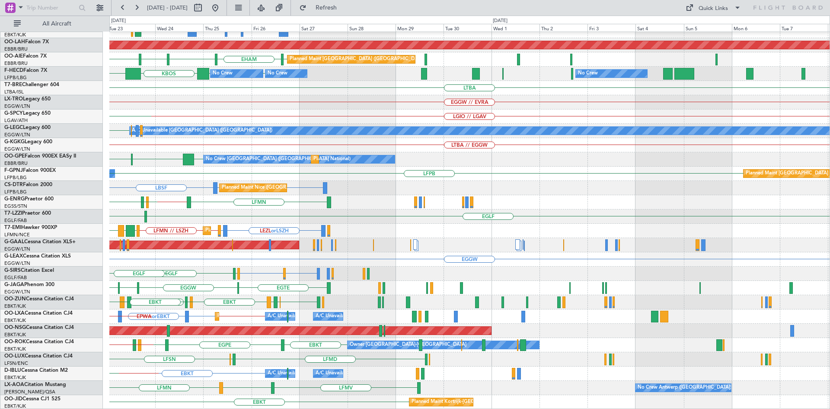
click at [66, 168] on div "Planned Maint Kortrijk-Wevelgem BGGH or EBKT BGBW or EBKT BGGH or EBKT EBKT // …" at bounding box center [415, 212] width 830 height 393
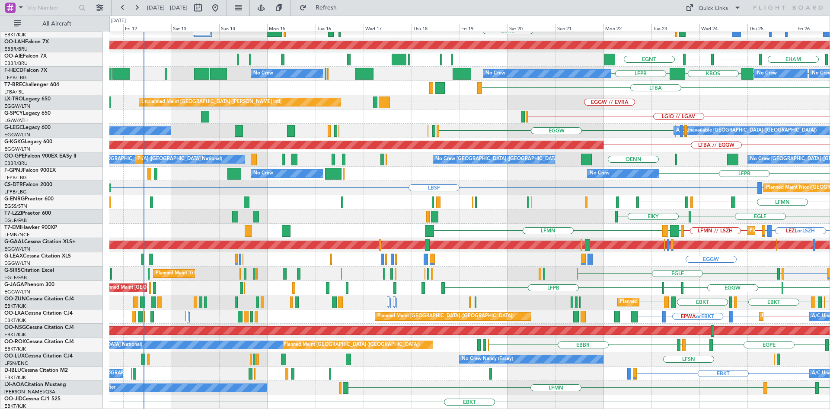
click at [755, 107] on div "Planned Maint Kortrijk-Wevelgem EBKT // EBBR BGGH or EBKT BGBW or EBKT BGGH or …" at bounding box center [469, 173] width 720 height 471
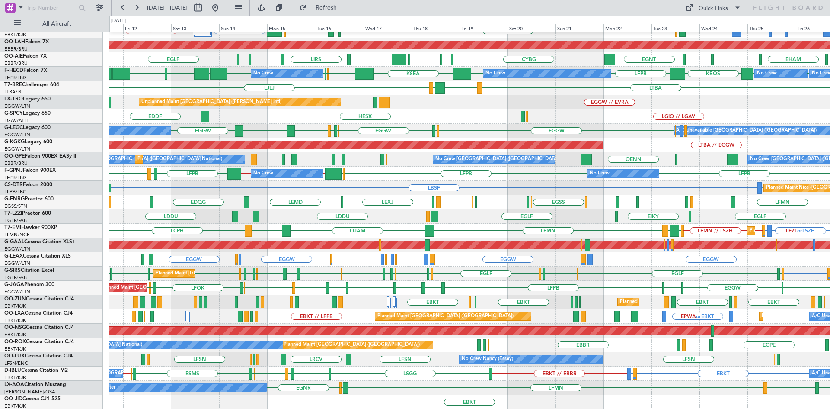
click at [448, 183] on div "Planned Maint Nice (Côte d'Azur Airport) AOG Maint Sofia LFMN or LBSF LBSF Plan…" at bounding box center [469, 188] width 720 height 14
click at [493, 182] on div "Planned Maint Nice (Côte d'Azur Airport) AOG Maint Sofia LFMN or LBSF LBSF Plan…" at bounding box center [469, 188] width 720 height 14
click at [538, 182] on div "Planned Maint Nice (Côte d'Azur Airport) AOG Maint Sofia LFMN or LBSF LBSF Plan…" at bounding box center [469, 188] width 720 height 14
click at [430, 182] on div "Planned Maint Nice (Côte d'Azur Airport) AOG Maint Sofia LFMN or LBSF LBSF Plan…" at bounding box center [469, 188] width 720 height 14
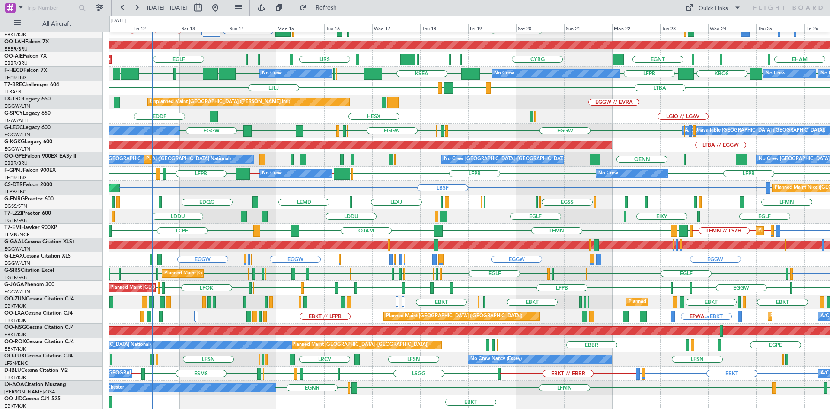
click at [411, 185] on div "Planned Maint Nice (Côte d'Azur Airport) LFMN or LBSF LBSF AOG Maint Sofia Plan…" at bounding box center [469, 188] width 720 height 14
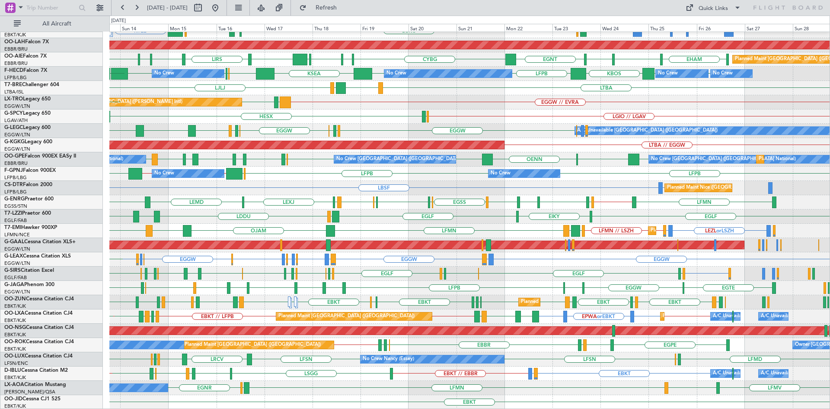
click at [480, 341] on div "Planned Maint Kortrijk-Wevelgem BGGH or EBKT BGBW or EBKT BGGH or EBKT EBKT // …" at bounding box center [469, 173] width 720 height 471
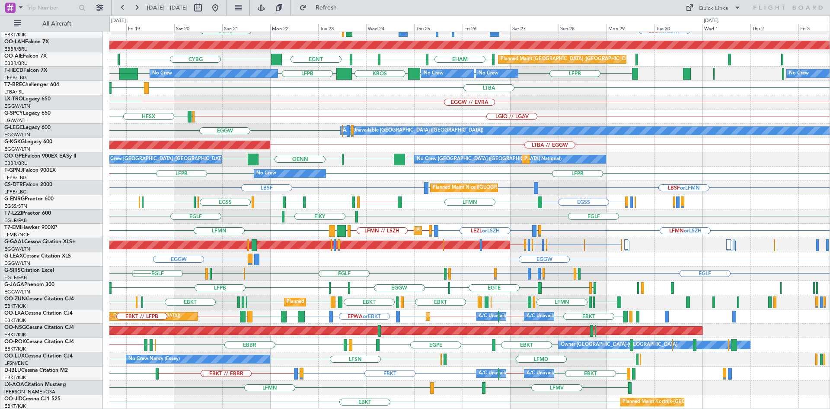
click at [365, 231] on div "Planned Maint Kortrijk-Wevelgem EBKT // EBBR EBBR or EBKT BGGH or EBKT BGBW or …" at bounding box center [469, 173] width 720 height 471
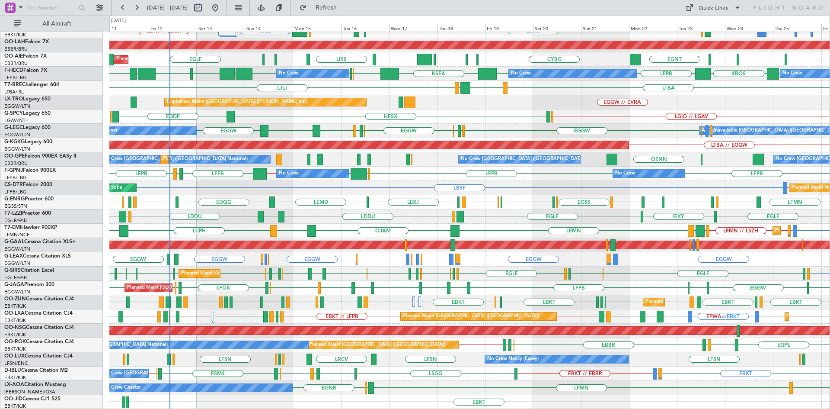
click at [712, 249] on div "Planned Maint Kortrijk-Wevelgem BGGH or EBKT BGBW or EBKT BGGH or EBKT EBKT // …" at bounding box center [469, 173] width 720 height 471
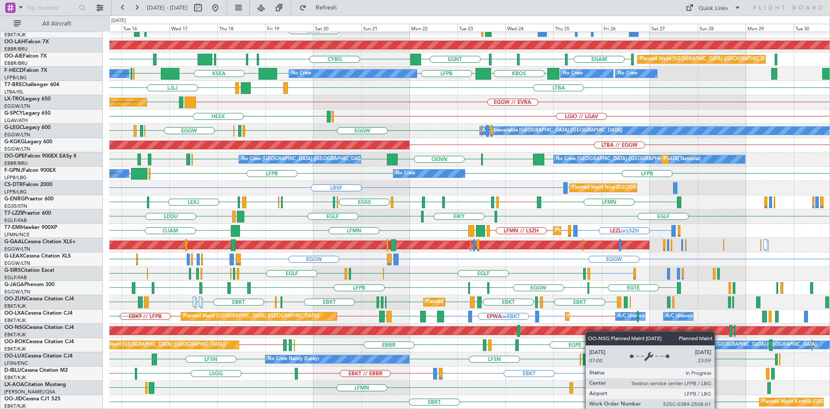
click at [509, 327] on div "Planned Maint Kortrijk-Wevelgem BGGH or EBKT BGBW or EBKT BGGH or EBKT EBKT // …" at bounding box center [469, 173] width 720 height 471
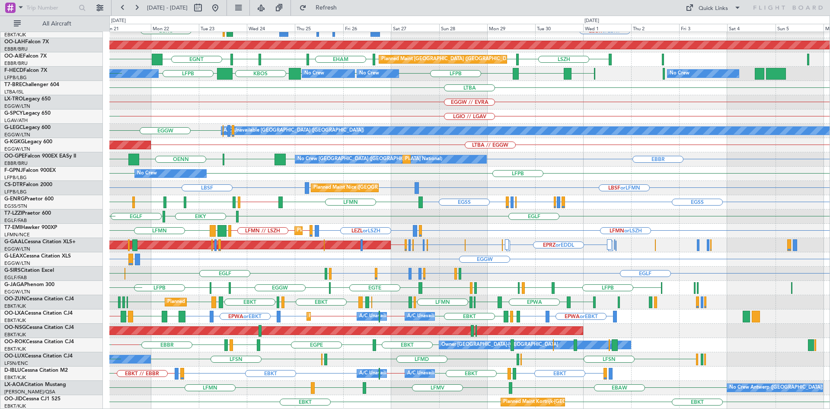
click at [456, 142] on div "Planned Maint Kortrijk-Wevelgem EBKT // EBBR EBBR or EBKT BGGH or EBKT BGBW or …" at bounding box center [469, 173] width 720 height 471
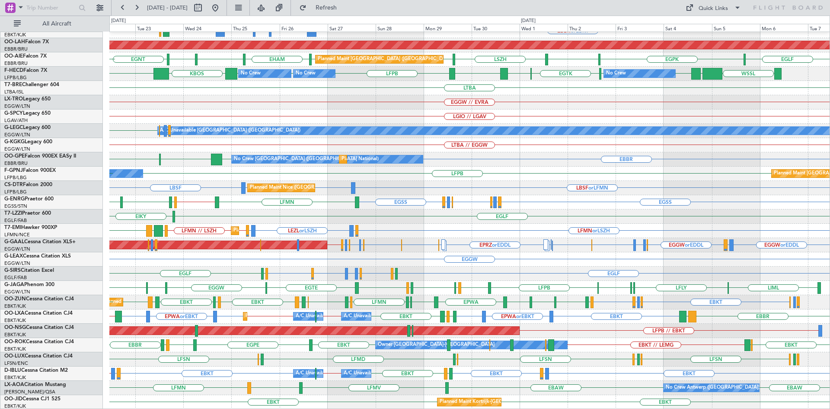
click at [618, 342] on div "Planned Maint Kortrijk-Wevelgem EBKT // EBBR LFMN EBBR or EBKT BGGH or EBKT BGB…" at bounding box center [469, 173] width 720 height 471
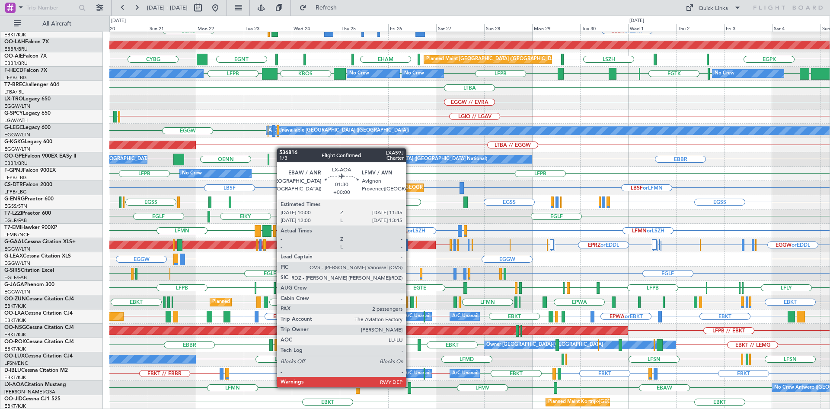
click at [410, 386] on div at bounding box center [410, 388] width 4 height 12
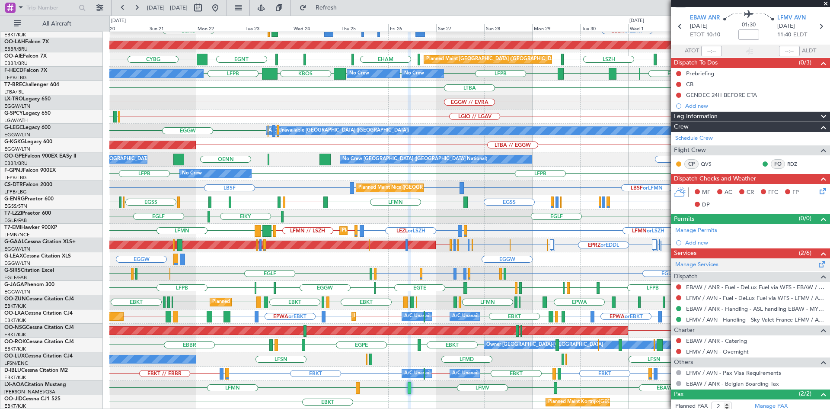
scroll to position [70, 0]
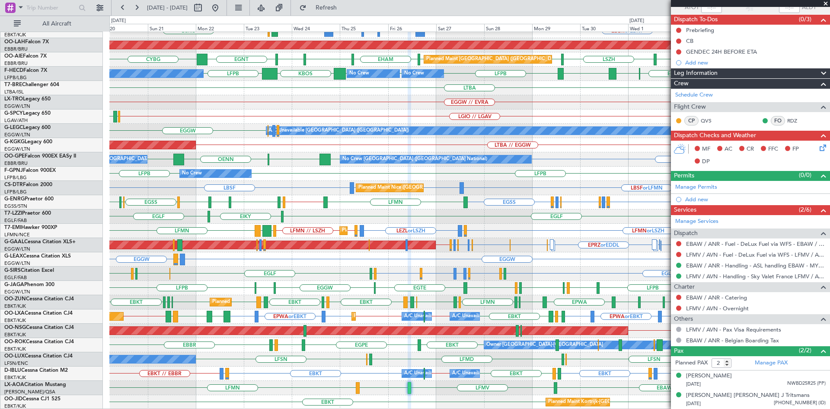
click at [826, 3] on span at bounding box center [825, 4] width 9 height 8
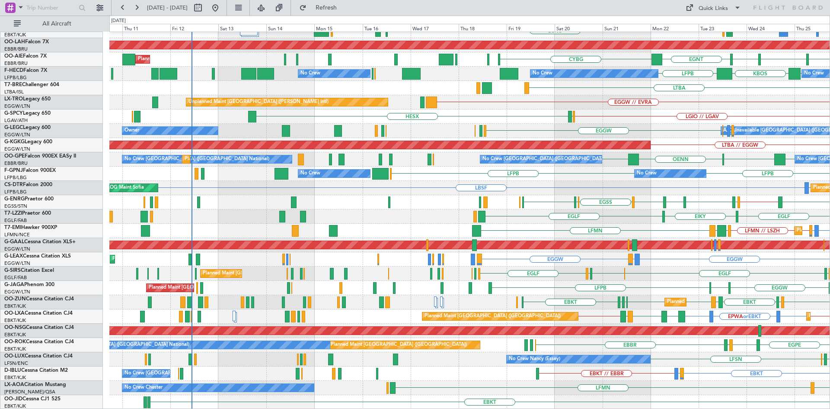
click at [830, 184] on html "20 Sep 2025 - 05 Oct 2025 Refresh Quick Links All Aircraft Planned Maint Kortri…" at bounding box center [415, 204] width 830 height 409
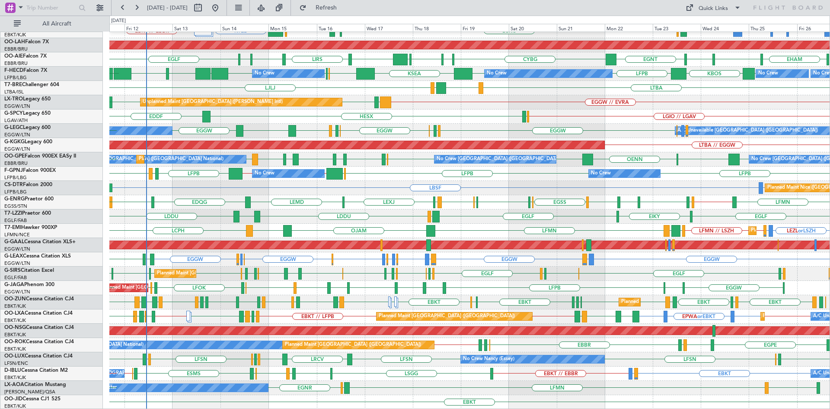
click at [440, 187] on div "Planned Maint Kortrijk-Wevelgem BGBW or EBKT BGGH or EBKT EBKT // EBBR KTEB EBK…" at bounding box center [469, 173] width 720 height 471
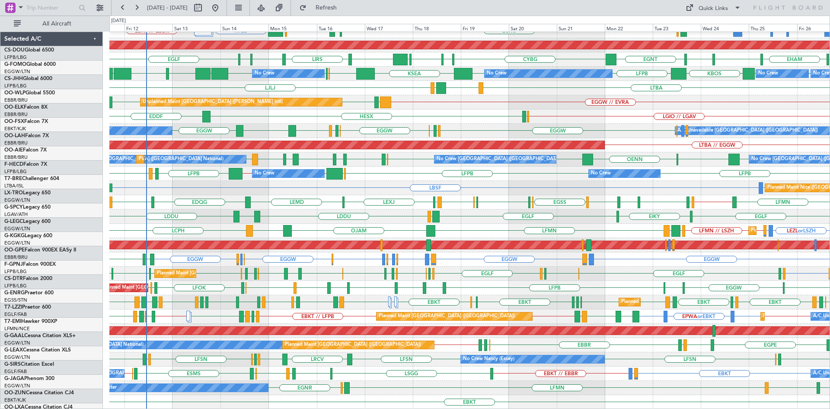
scroll to position [94, 0]
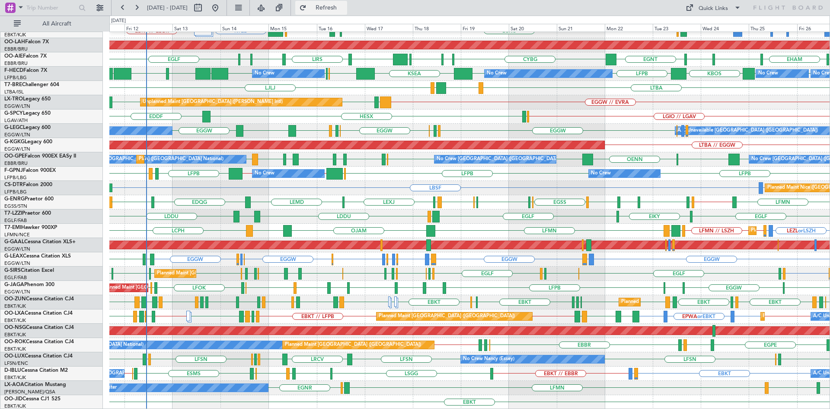
click at [339, 10] on span "Refresh" at bounding box center [326, 8] width 36 height 6
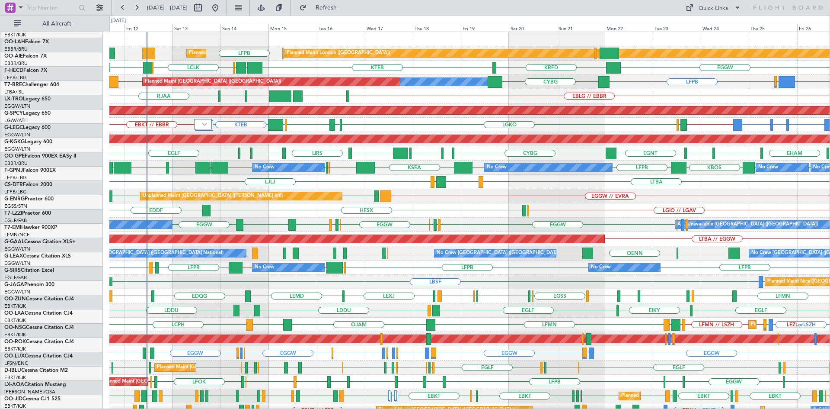
scroll to position [0, 0]
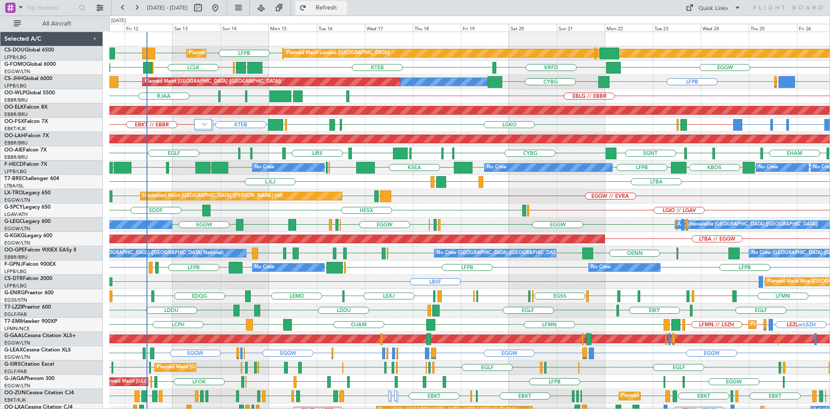
click at [346, 3] on button "Refresh" at bounding box center [321, 8] width 52 height 14
click at [342, 10] on span "Refresh" at bounding box center [326, 8] width 36 height 6
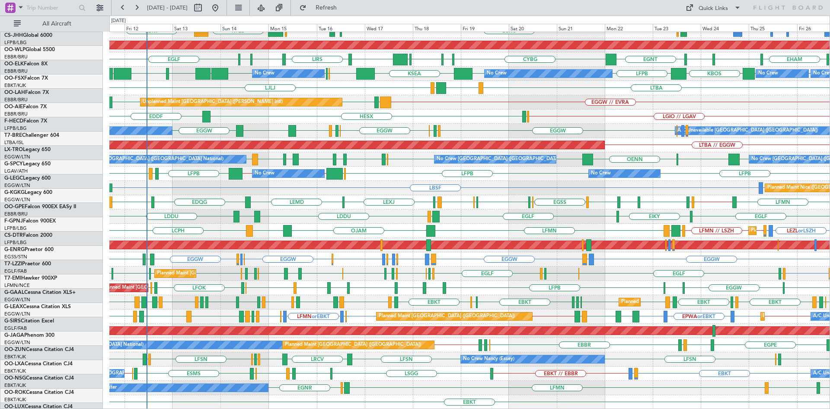
scroll to position [94, 0]
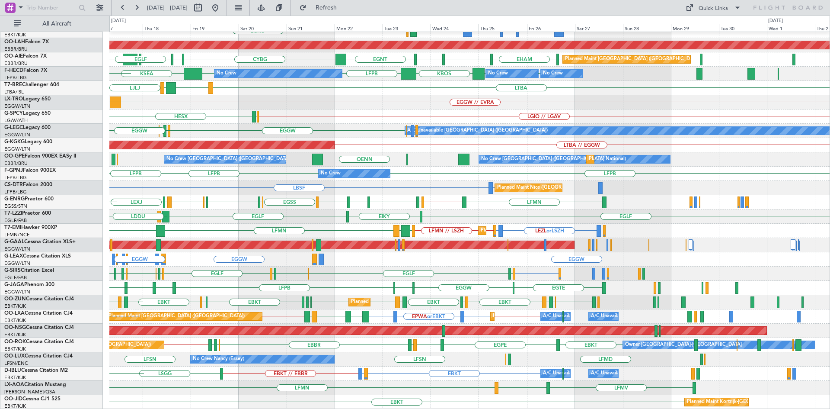
click at [372, 297] on div "Planned Maint Kortrijk-[GEOGRAPHIC_DATA] EBKT // EBBR BGGH or EBKT BGBW or EBKT…" at bounding box center [469, 173] width 720 height 471
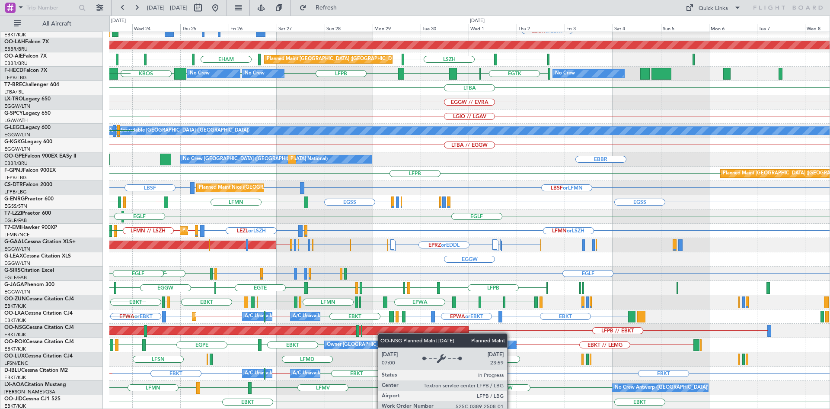
click at [344, 331] on div "Planned Maint Kortrijk-[GEOGRAPHIC_DATA] EBKT // EBBR EBBR or EBKT EBKT // EBBR…" at bounding box center [469, 173] width 720 height 471
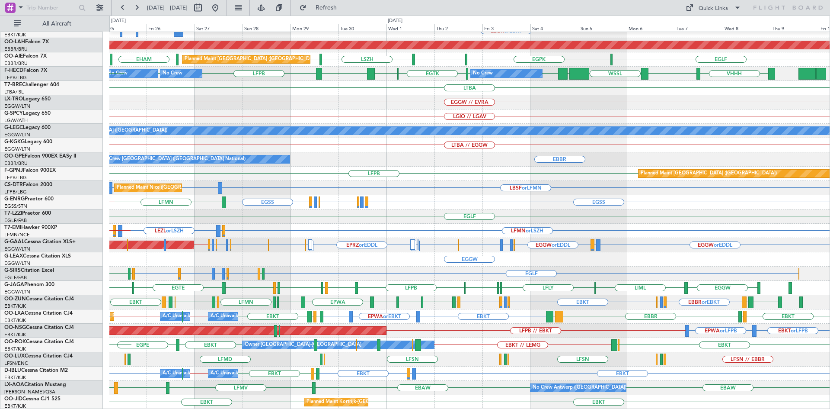
click at [522, 352] on div "LFSN // EBBR LFMN LFPB LFSN LFPB LFMN LFSN ELLX LFMD LFSN ELLX" at bounding box center [469, 359] width 720 height 14
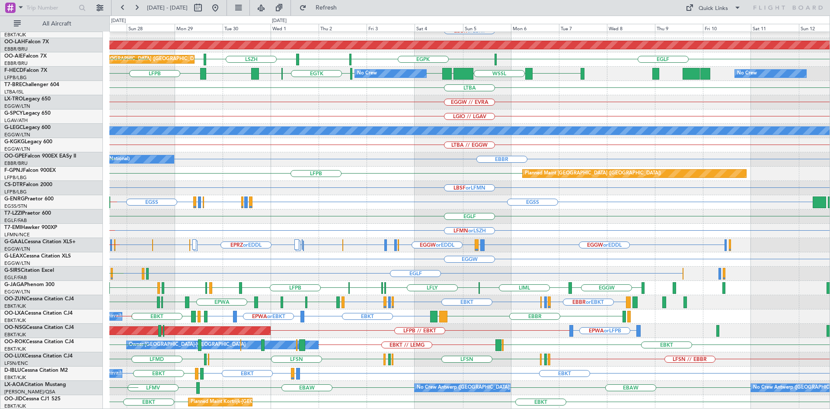
click at [330, 276] on div "EBBR LFMN EBKT // EBBR Planned Maint [GEOGRAPHIC_DATA]-[GEOGRAPHIC_DATA] EBBR o…" at bounding box center [469, 173] width 720 height 471
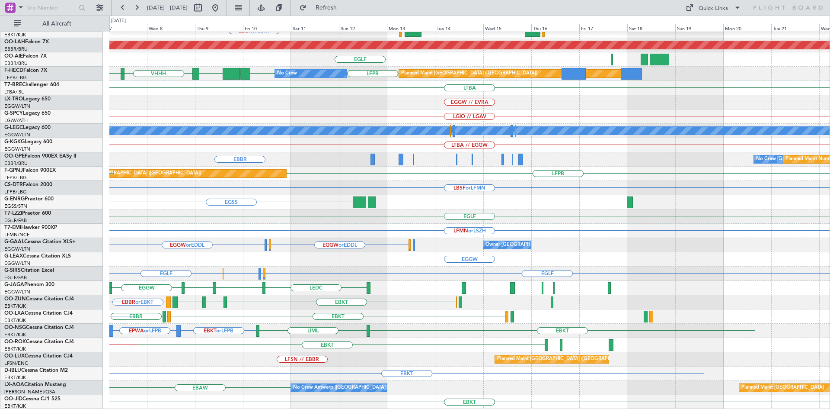
click at [136, 317] on div "EBBR LFMN EBKT // EBBR EBBR or EBKT Planned [GEOGRAPHIC_DATA][PERSON_NAME]-[GEO…" at bounding box center [469, 173] width 720 height 471
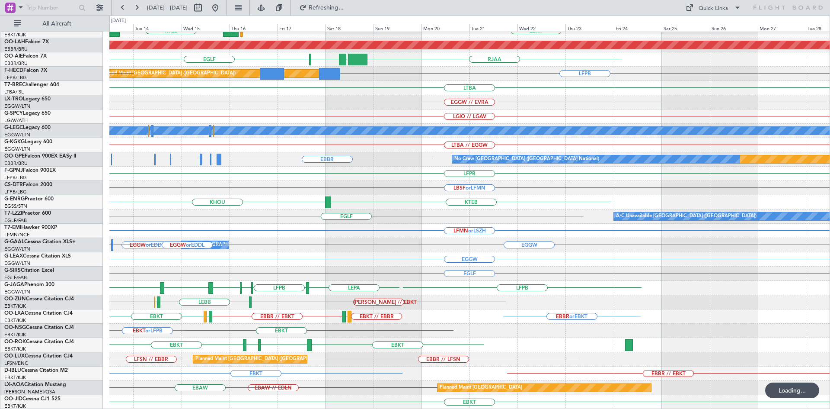
click at [191, 327] on div "EBBR KTEB EBKT LOWS LIMC EBBR or EBKT Planned [GEOGRAPHIC_DATA][PERSON_NAME]-[G…" at bounding box center [469, 173] width 720 height 471
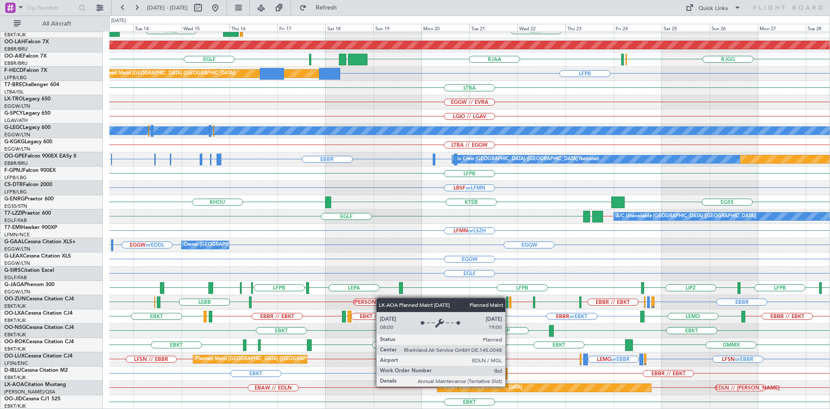
click at [509, 386] on div "Planned Maint [GEOGRAPHIC_DATA]" at bounding box center [481, 387] width 83 height 13
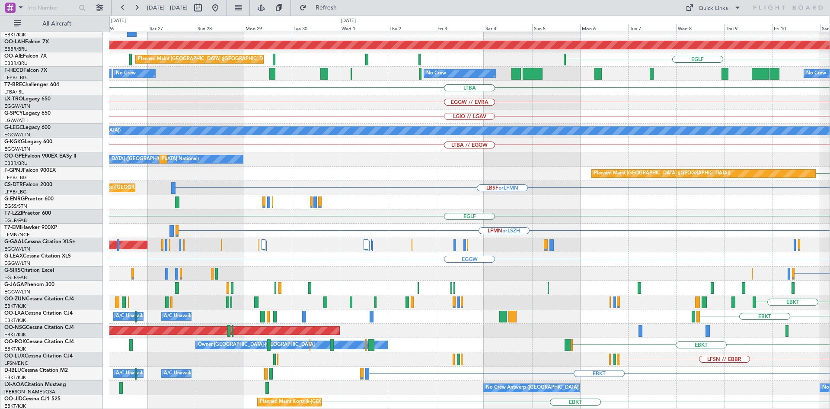
click at [830, 156] on html "[DATE] - [DATE] Refresh Quick Links All Aircraft [GEOGRAPHIC_DATA] Planned Main…" at bounding box center [415, 204] width 830 height 409
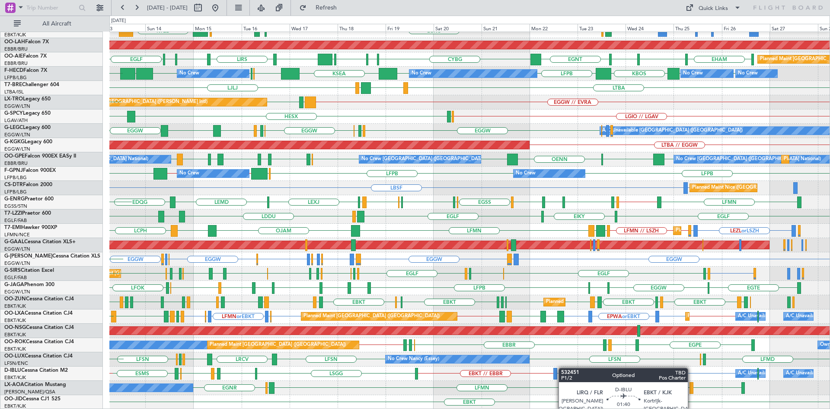
click at [563, 367] on div "Planned Maint Kortrijk-[GEOGRAPHIC_DATA] EBKT // EBBR BGGH or EBKT BGBW or EBKT…" at bounding box center [469, 173] width 720 height 471
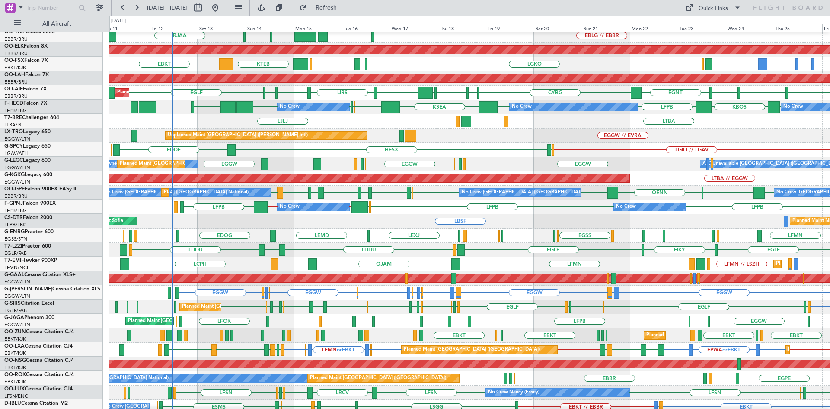
scroll to position [60, 0]
click at [446, 209] on div "No Crew No Crew LFPB LFPB [GEOGRAPHIC_DATA] LFPB // UCFM UCFM // LFPB LFPB No C…" at bounding box center [469, 207] width 720 height 14
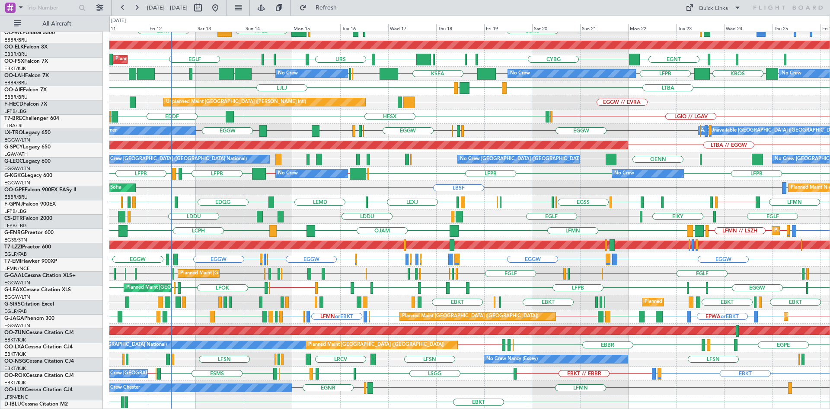
scroll to position [94, 0]
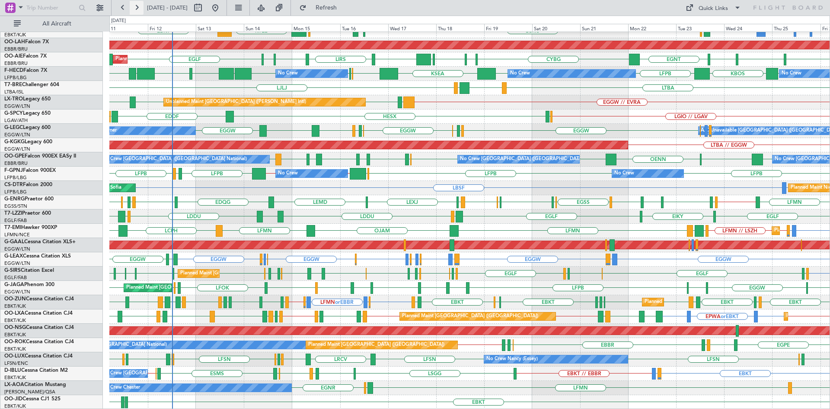
click at [133, 8] on button at bounding box center [137, 8] width 14 height 14
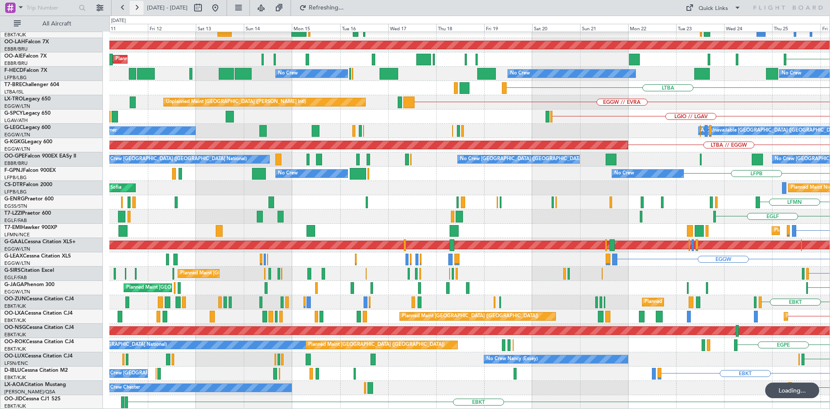
click at [131, 9] on button at bounding box center [137, 8] width 14 height 14
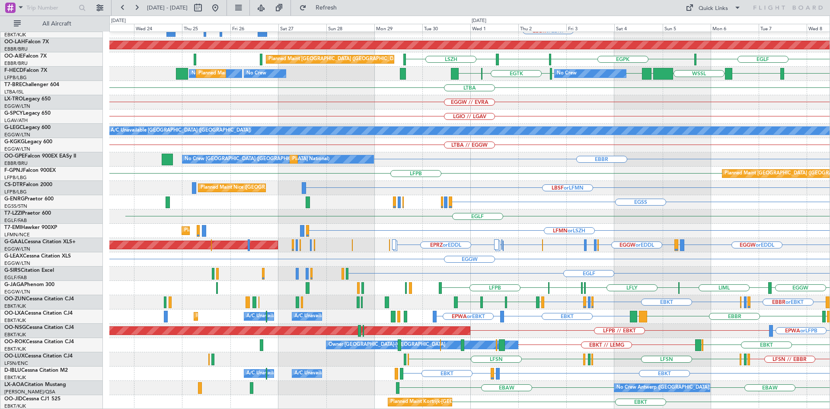
click at [639, 329] on div "EBKT // EBBR EBBR LFMN Planned Maint Kortrijk-Wevelgem EBBR or EBKT Planned Mai…" at bounding box center [469, 173] width 720 height 471
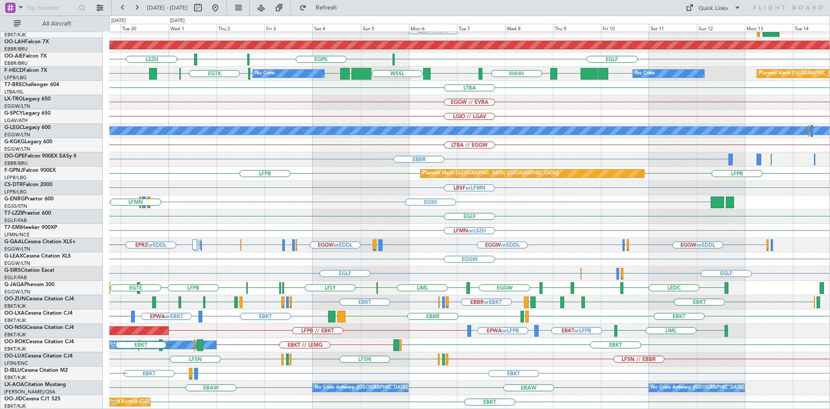
click at [473, 363] on div "EBKT // EBBR EBBR LFMN Planned Maint Kortrijk-Wevelgem EBBR or EBKT BGGH or EBK…" at bounding box center [469, 173] width 720 height 471
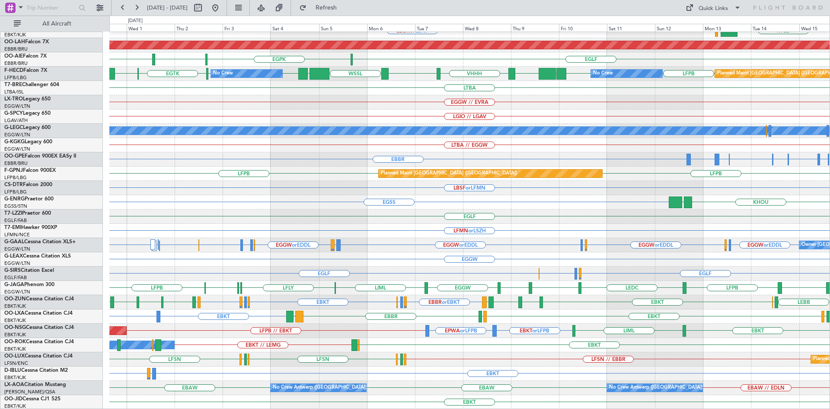
drag, startPoint x: 242, startPoint y: 7, endPoint x: 554, endPoint y: 19, distance: 311.9
click at [222, 7] on button at bounding box center [215, 8] width 14 height 14
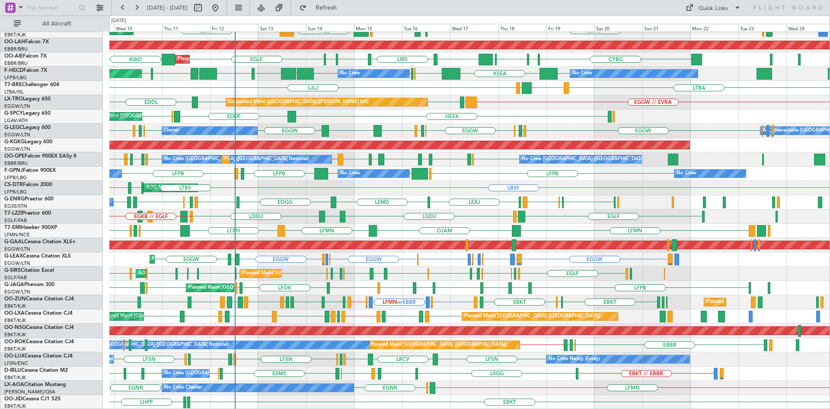
click at [479, 177] on div "Planned Maint Kortrijk-Wevelgem LGKO LGAV EBKT LSGG KTEB EBKT Planned Maint Kor…" at bounding box center [469, 173] width 720 height 471
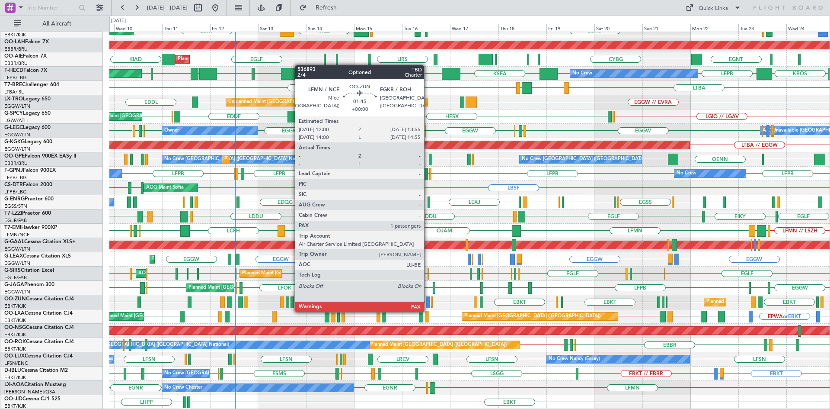
click at [428, 303] on div at bounding box center [428, 302] width 4 height 12
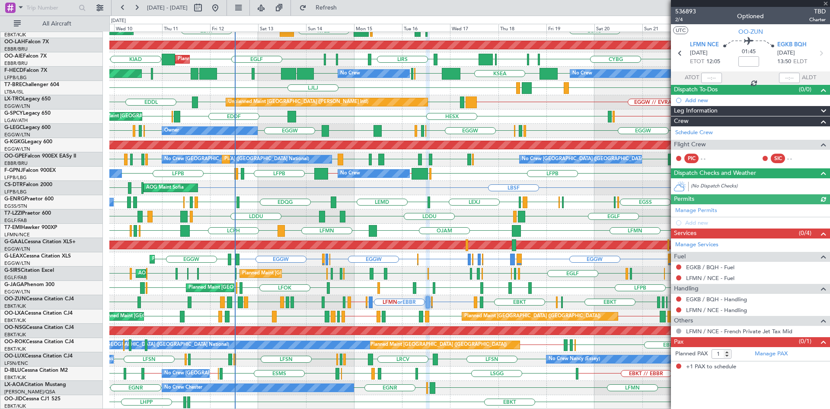
click at [825, 3] on div at bounding box center [750, 3] width 159 height 7
click at [826, 3] on span at bounding box center [825, 4] width 9 height 8
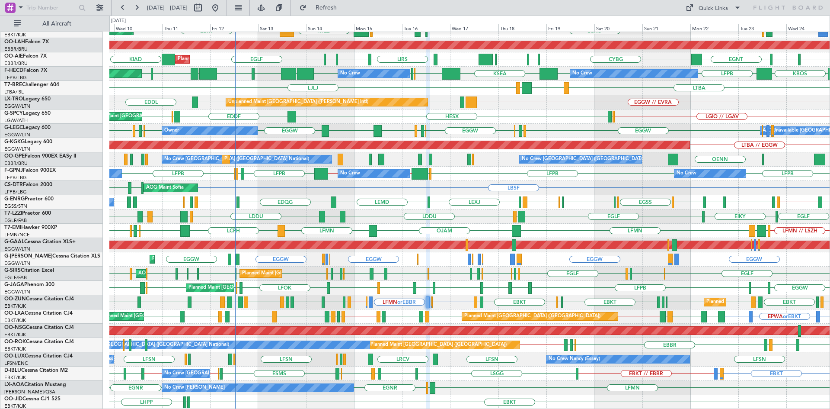
type input "0"
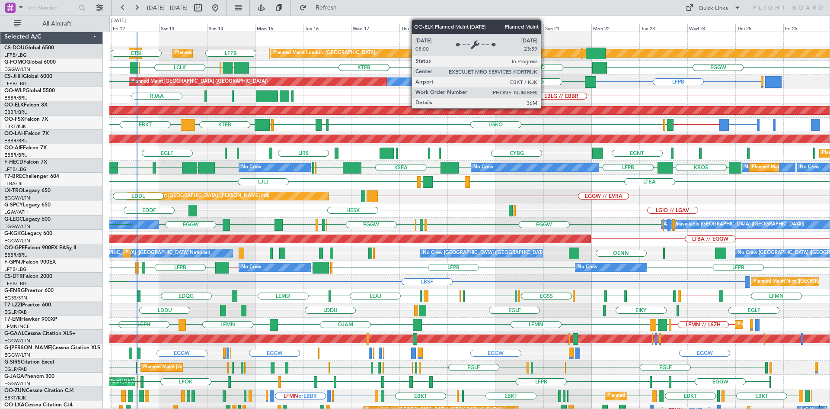
scroll to position [0, 0]
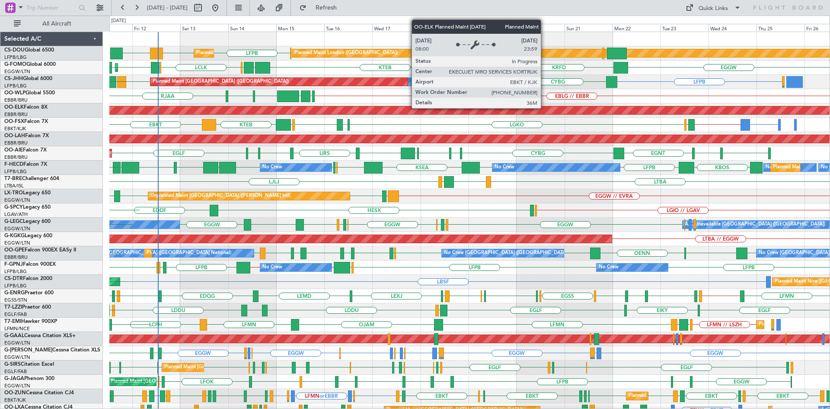
click at [467, 113] on div "Planned Maint Kortrijk-[GEOGRAPHIC_DATA]" at bounding box center [404, 110] width 896 height 8
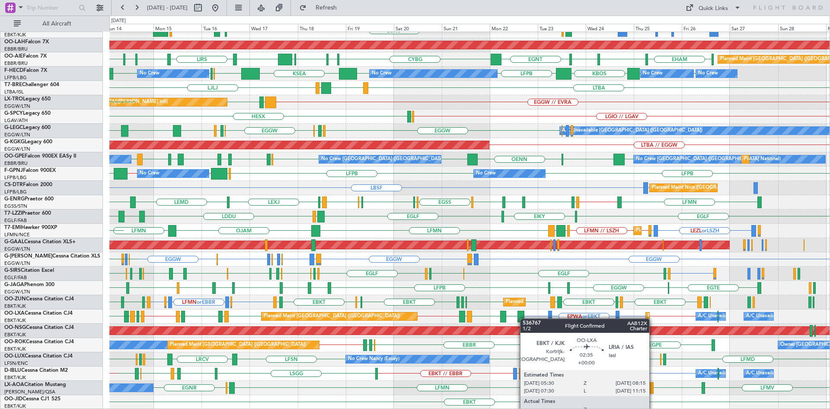
scroll to position [94, 0]
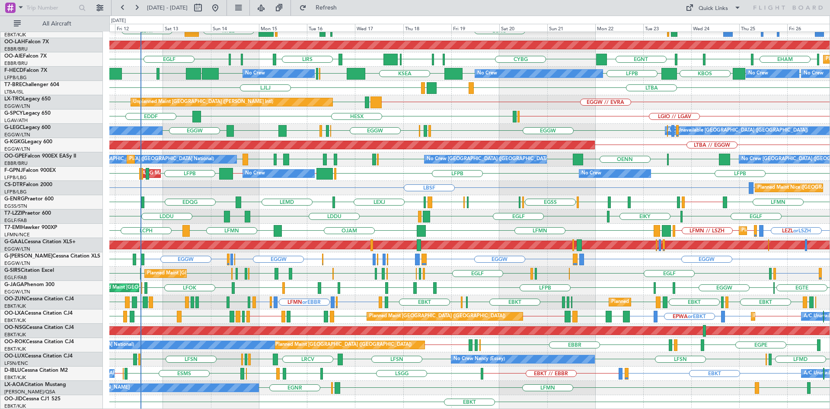
click at [630, 274] on div "Planned Maint Kortrijk-Wevelgem BGGH or EBKT BGBW or EBKT BGGH or EBKT EBKT // …" at bounding box center [469, 173] width 720 height 471
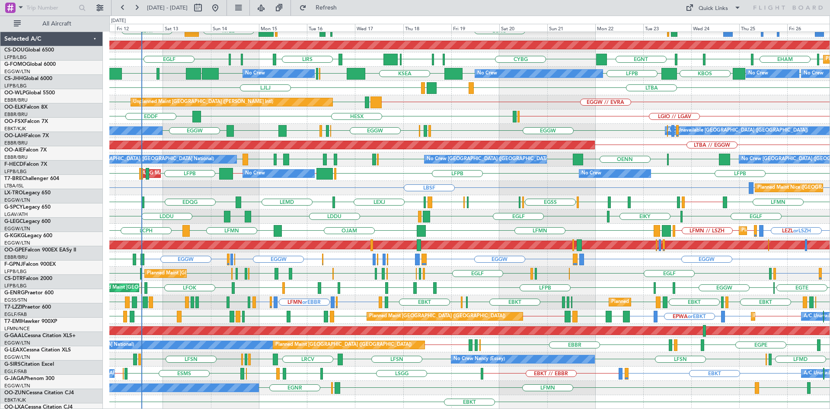
scroll to position [94, 0]
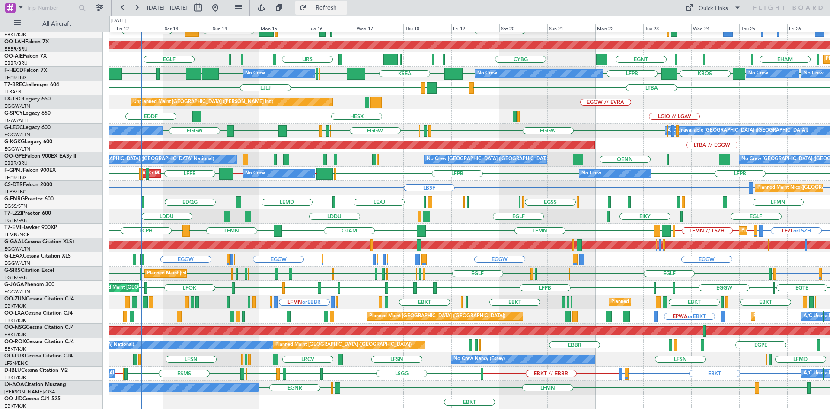
click at [338, 5] on span "Refresh" at bounding box center [326, 8] width 36 height 6
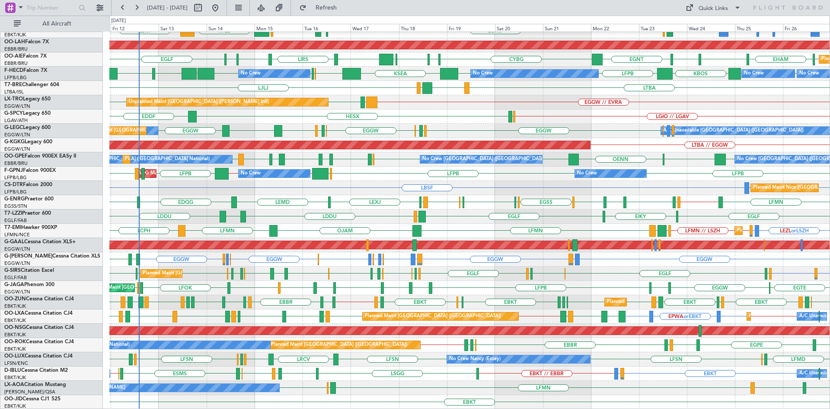
click at [660, 367] on div "EBKT LIRQ or EBKT EBKT // EBBR [GEOGRAPHIC_DATA] EBKT LFMD EBKT EBOS ESMS A/C U…" at bounding box center [469, 373] width 720 height 14
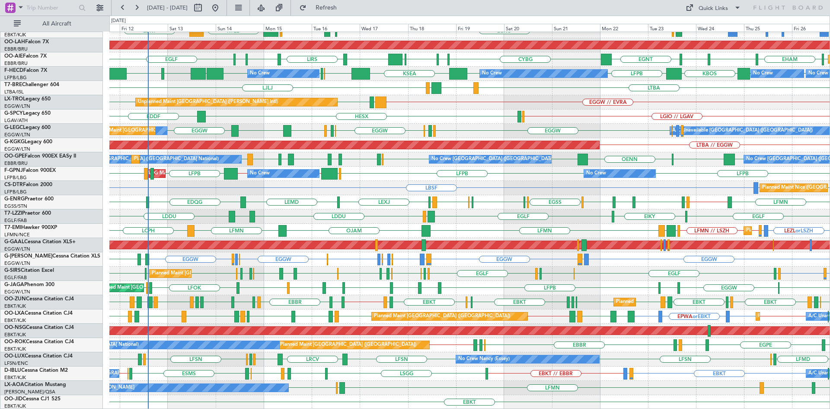
click at [692, 367] on div "A/C Unavailable [GEOGRAPHIC_DATA] ([GEOGRAPHIC_DATA] National) No Crew [GEOGRAP…" at bounding box center [469, 373] width 720 height 14
click at [376, 383] on div "No Crew [PERSON_NAME] LFMV EBAW LFMN [GEOGRAPHIC_DATA] [GEOGRAPHIC_DATA]" at bounding box center [469, 387] width 720 height 14
click at [372, 188] on div "Planned Maint Nice ([GEOGRAPHIC_DATA]) LFMN LFMN or LBSF LBSF Planned Maint Mug…" at bounding box center [469, 188] width 720 height 14
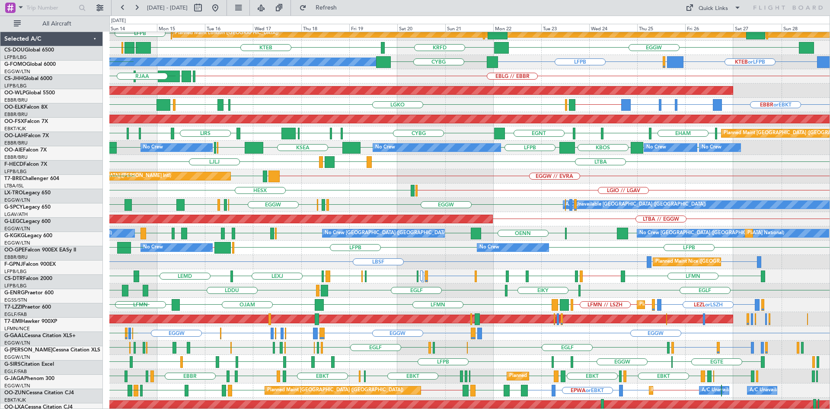
scroll to position [20, 0]
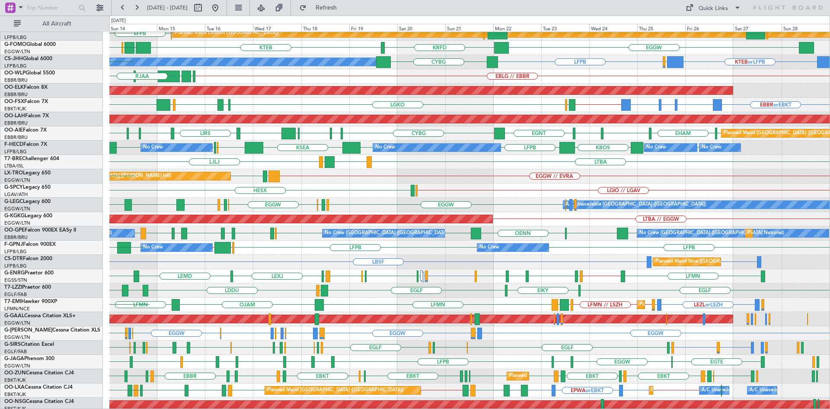
click at [479, 154] on div "LFPB KSEA EGGW [GEOGRAPHIC_DATA] LFPB LFPB KBOS LFPB LFPB LFPB No Crew No Crew …" at bounding box center [469, 148] width 720 height 14
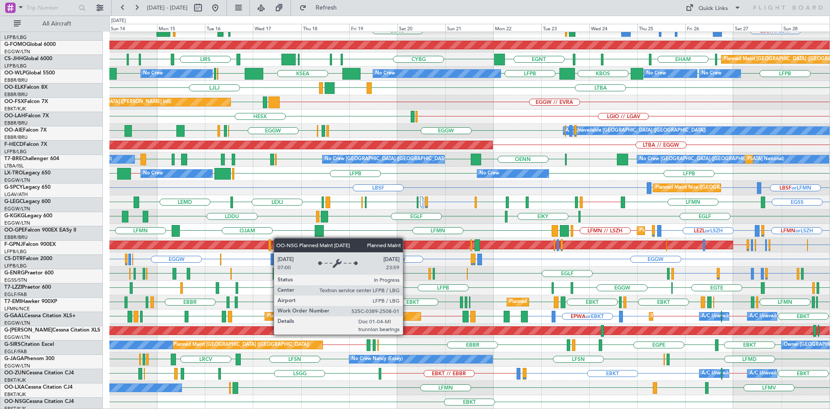
scroll to position [94, 0]
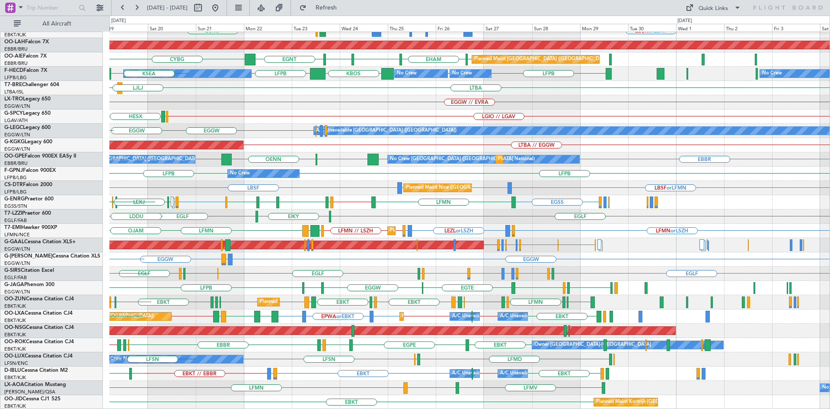
click at [425, 275] on div "Planned Maint Kortrijk-[GEOGRAPHIC_DATA] EBKT // EBBR EBBR or EBKT EBKT // EBBR…" at bounding box center [469, 173] width 720 height 471
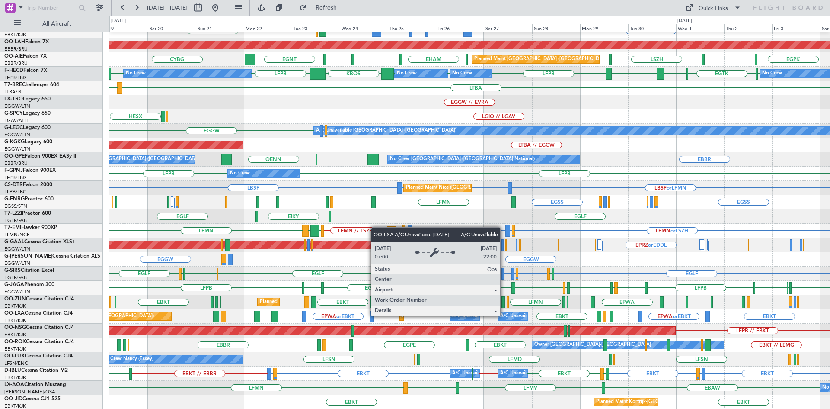
click at [504, 315] on div "A/C Unavailable" at bounding box center [518, 316] width 36 height 13
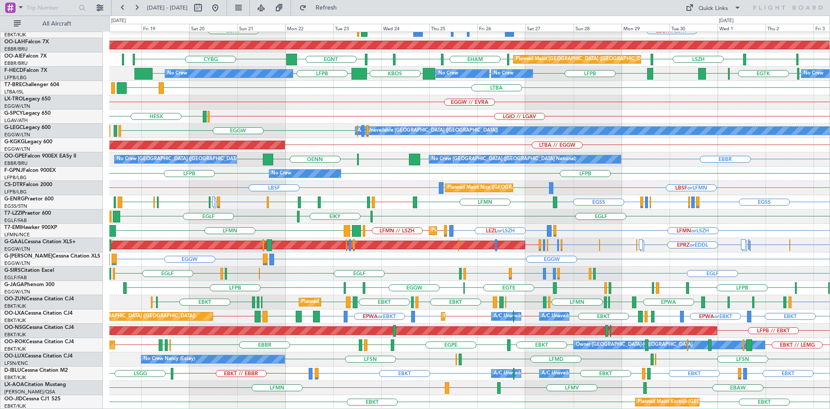
click at [302, 287] on div "LFPB [GEOGRAPHIC_DATA] LFPB LOWS EGGW LFPB EGGW [GEOGRAPHIC_DATA] LFMD LOWS [GE…" at bounding box center [469, 288] width 720 height 14
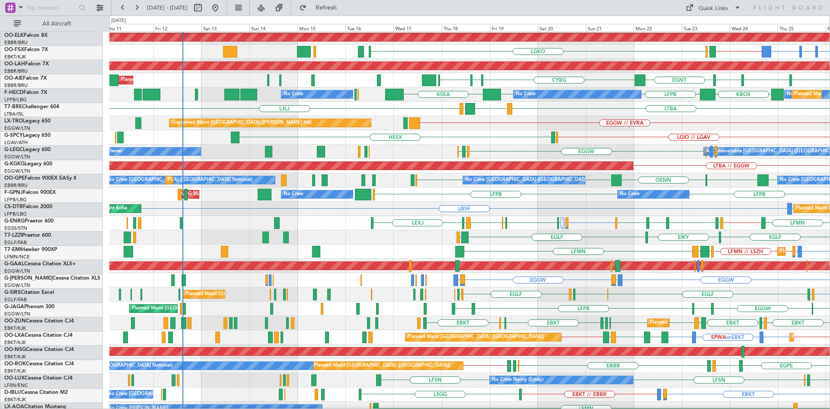
scroll to position [73, 0]
click at [600, 133] on div "HESX LGIO // LGAV LGMK Unplanned Maint Athens (Eleftherios Venizelos Intl)" at bounding box center [469, 137] width 720 height 14
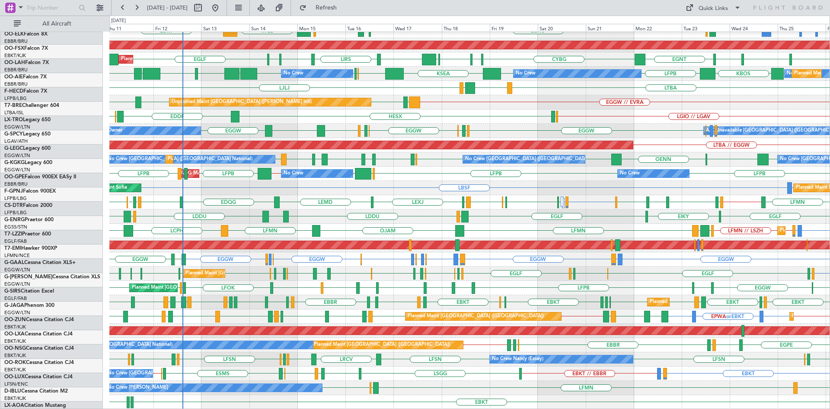
scroll to position [94, 0]
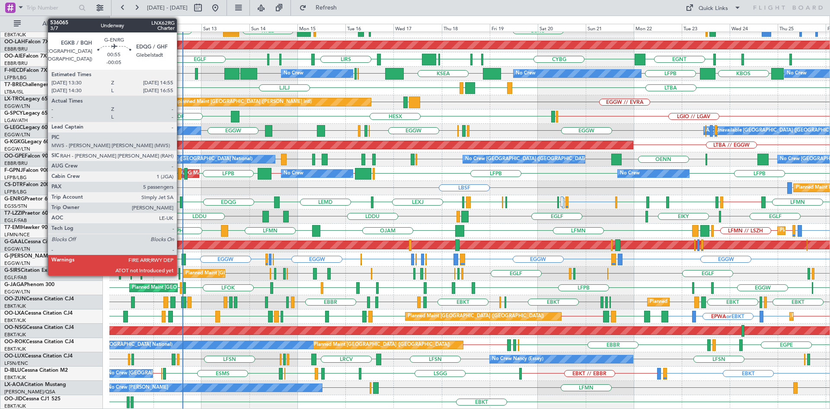
click at [181, 200] on div at bounding box center [181, 202] width 3 height 12
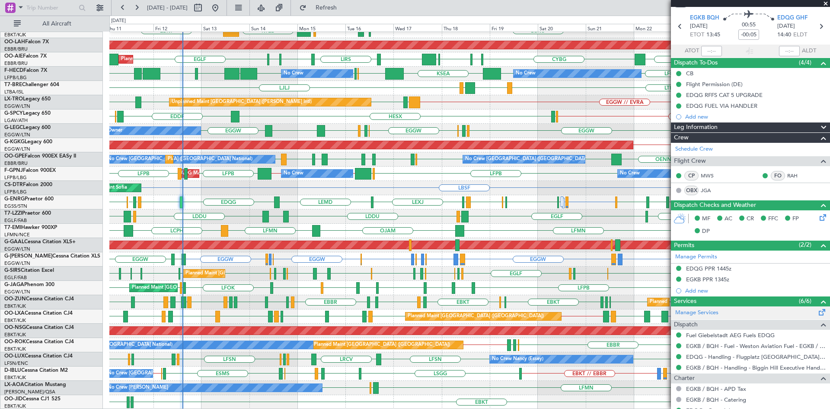
scroll to position [0, 0]
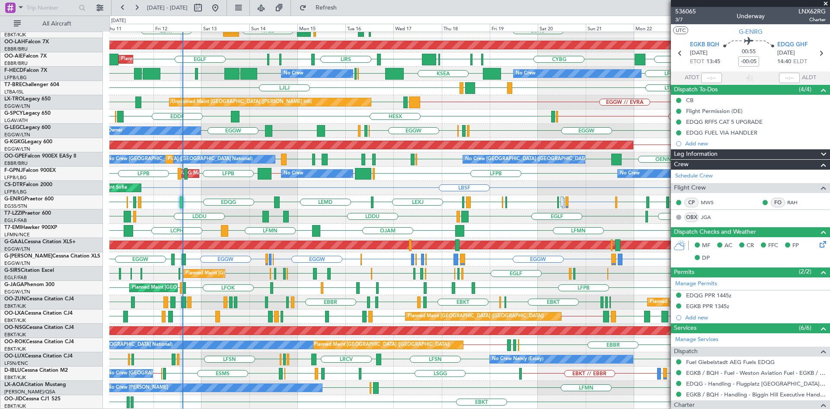
click at [825, 3] on span at bounding box center [825, 4] width 9 height 8
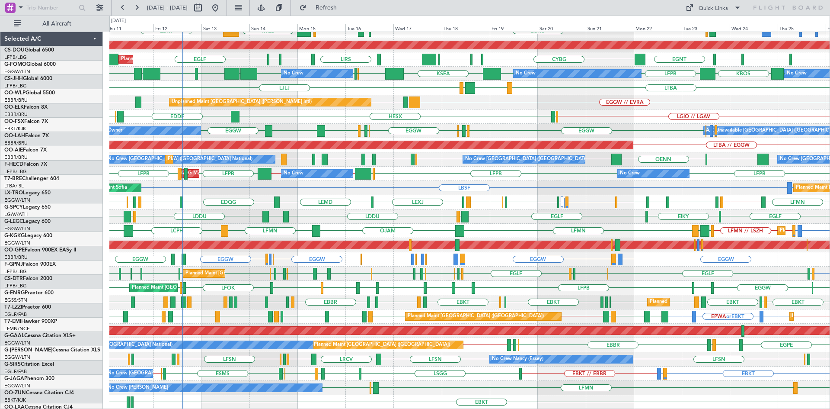
scroll to position [94, 0]
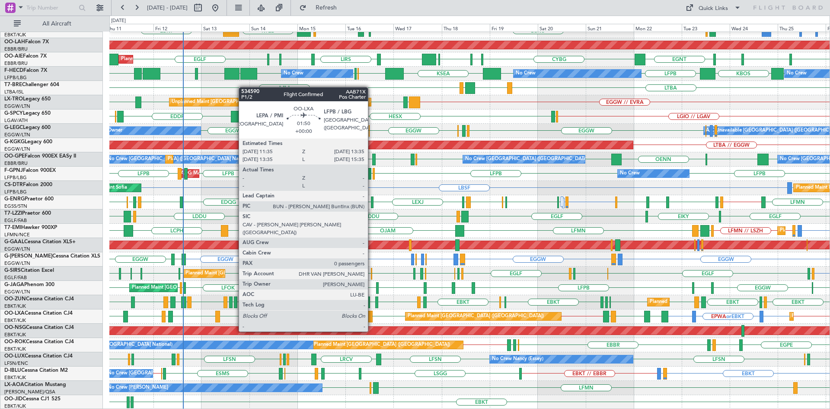
click at [372, 315] on div at bounding box center [370, 316] width 4 height 12
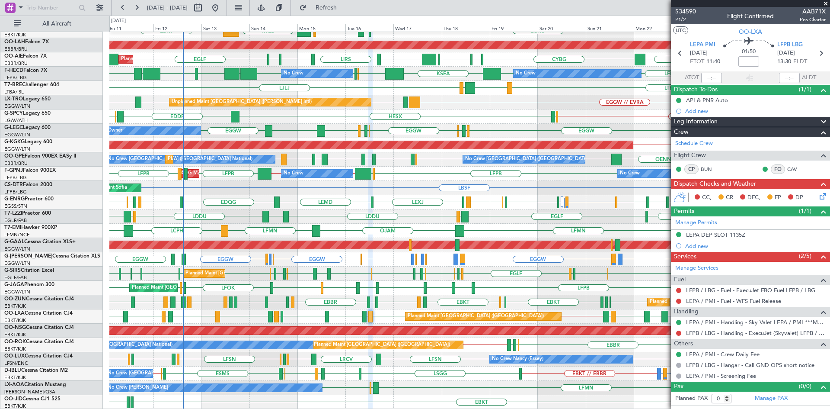
click at [825, 3] on span at bounding box center [825, 4] width 9 height 8
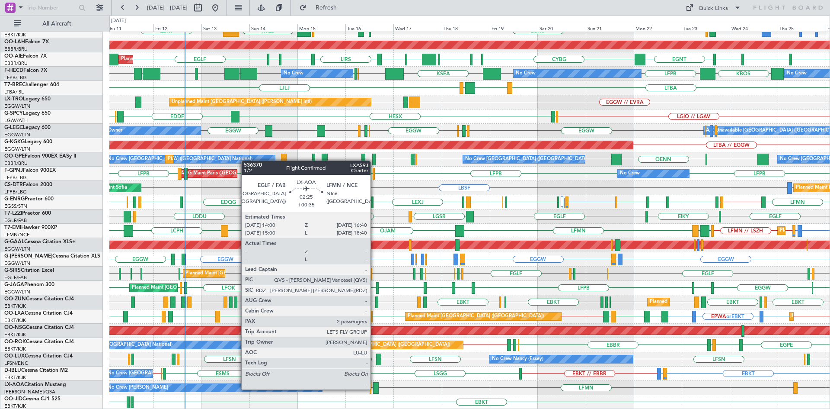
click at [374, 388] on div at bounding box center [376, 388] width 6 height 12
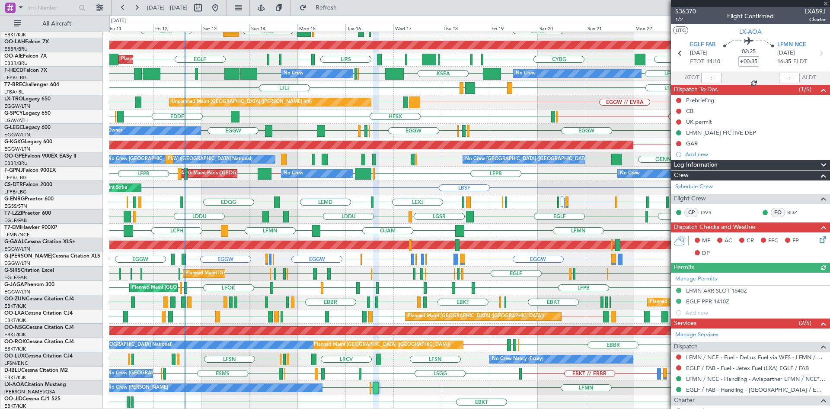
click at [824, 3] on div at bounding box center [750, 3] width 159 height 7
click at [825, 4] on div at bounding box center [750, 3] width 159 height 7
click at [828, 4] on div at bounding box center [750, 3] width 159 height 7
click at [824, 3] on span at bounding box center [825, 4] width 9 height 8
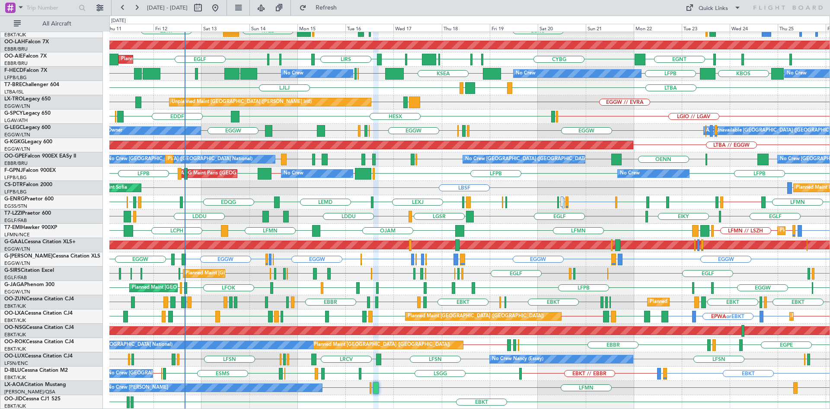
type input "0"
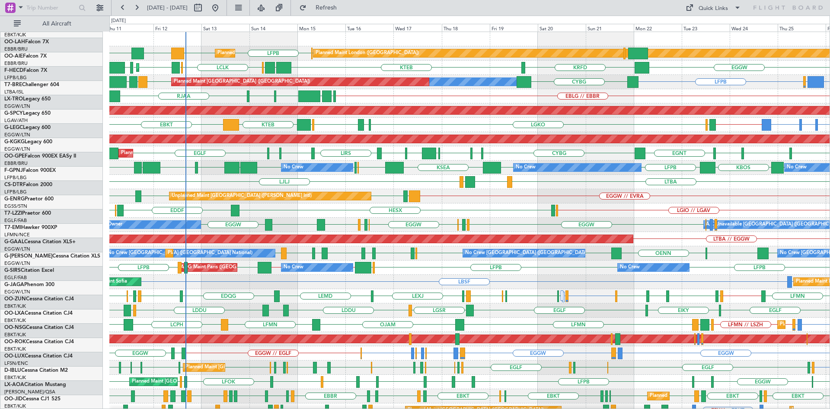
scroll to position [0, 0]
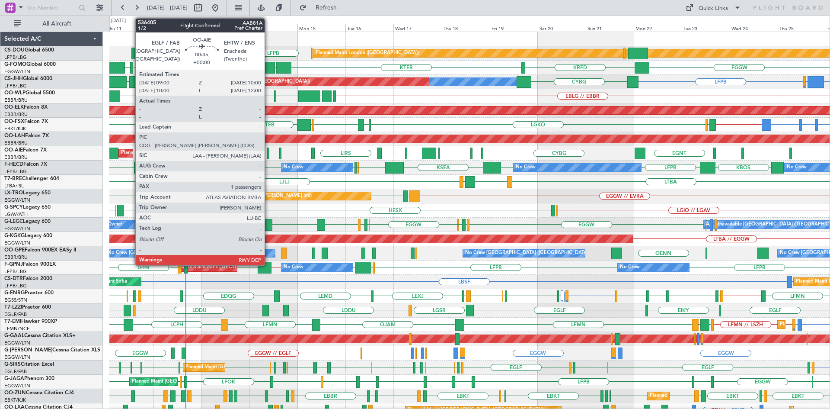
click at [268, 149] on div at bounding box center [268, 153] width 2 height 12
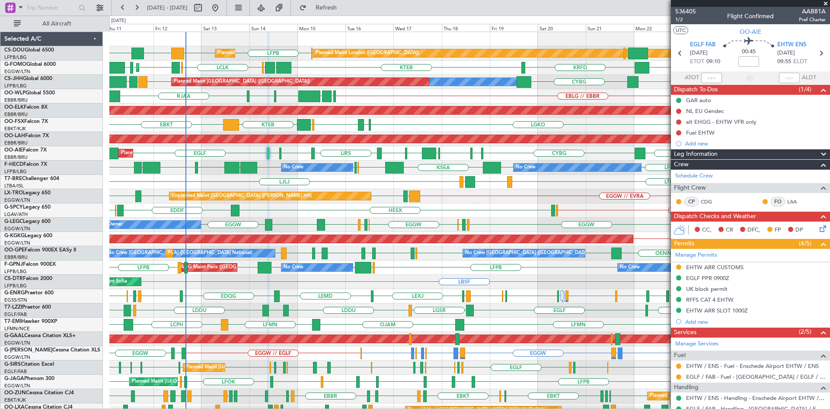
click at [825, 3] on span at bounding box center [825, 4] width 9 height 8
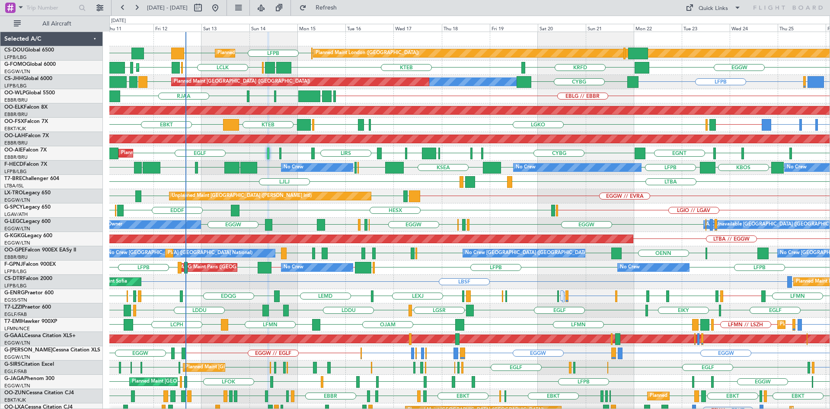
type input "0"
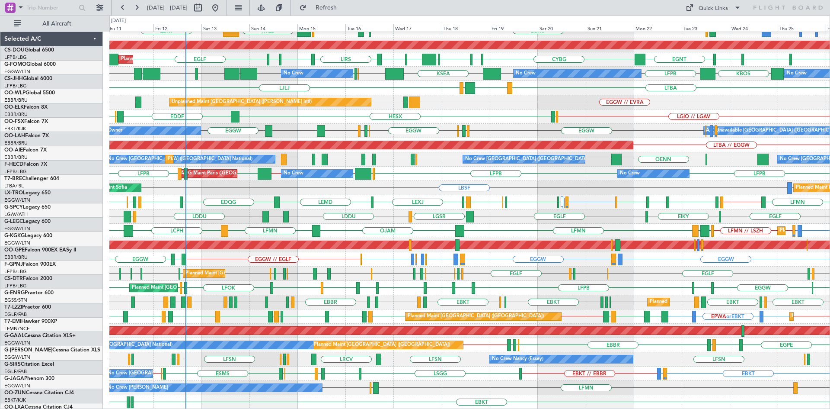
scroll to position [94, 0]
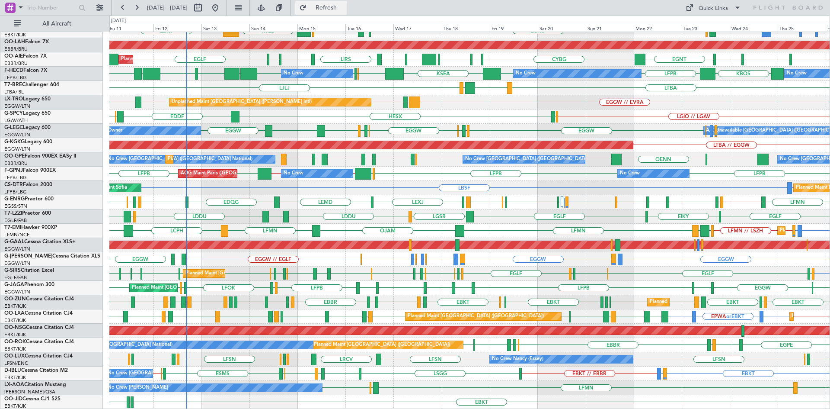
click at [341, 5] on span "Refresh" at bounding box center [326, 8] width 36 height 6
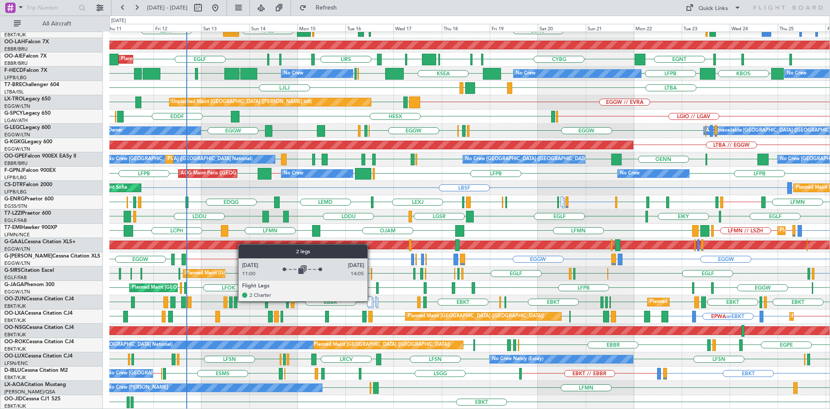
click at [371, 300] on div at bounding box center [369, 301] width 5 height 10
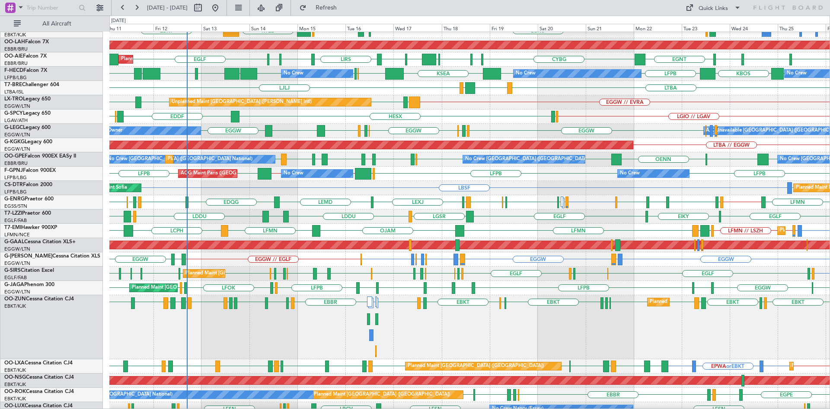
scroll to position [144, 0]
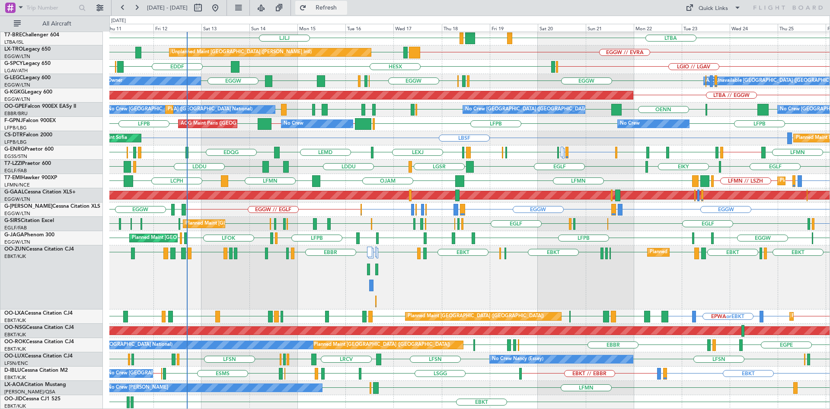
click at [345, 5] on span "Refresh" at bounding box center [326, 8] width 36 height 6
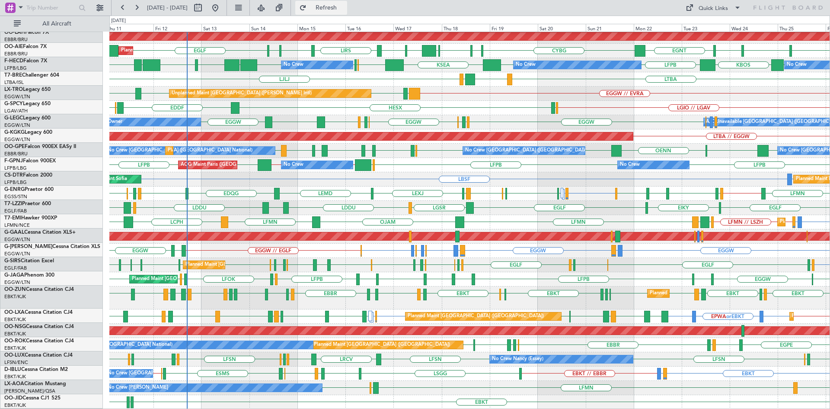
scroll to position [102, 0]
